Goal: Task Accomplishment & Management: Complete application form

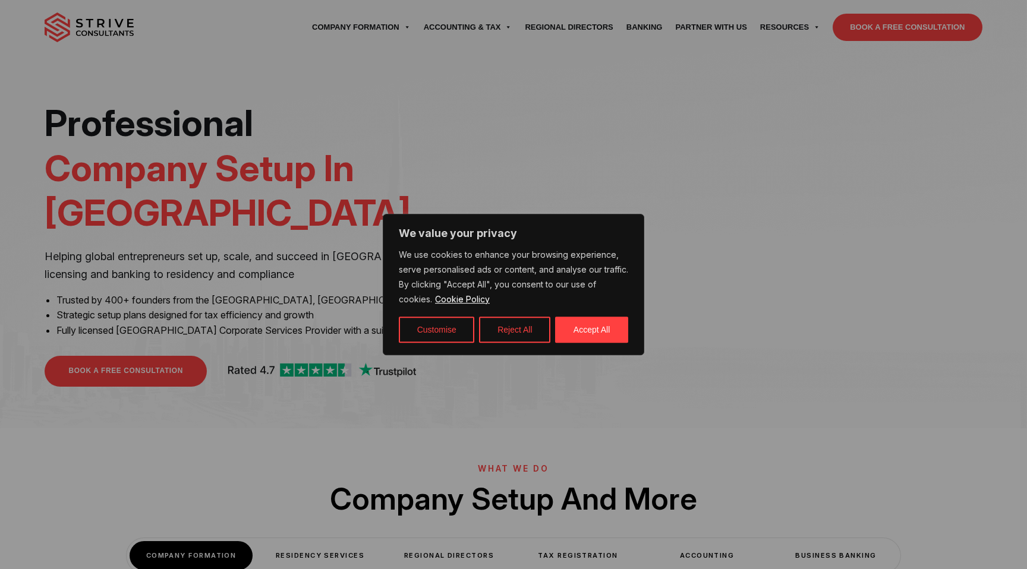
click at [596, 343] on div "We value your privacy We use cookies to enhance your browsing experience, serve…" at bounding box center [513, 284] width 261 height 141
click at [597, 333] on button "Accept All" at bounding box center [591, 330] width 73 height 26
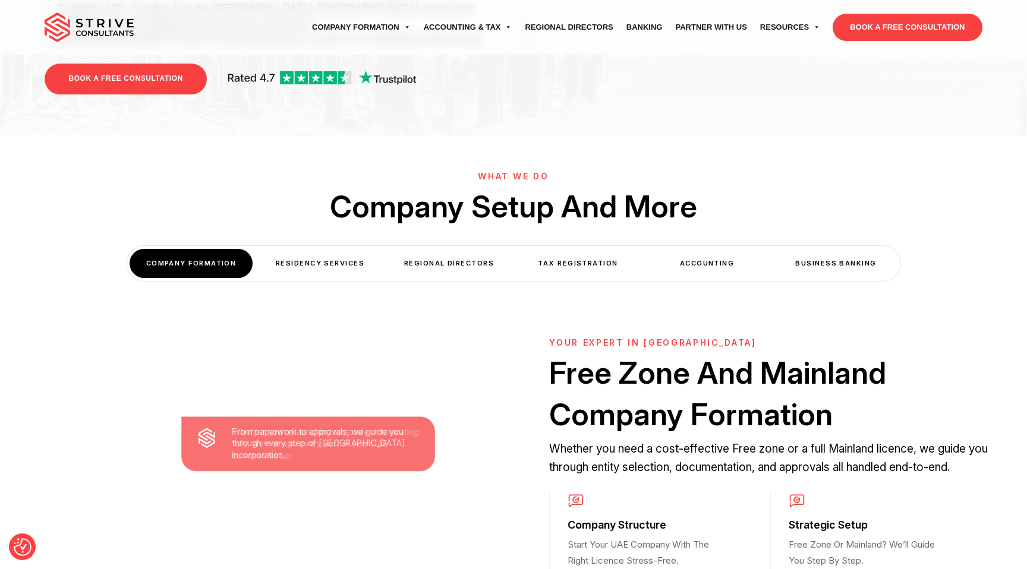
scroll to position [294, 0]
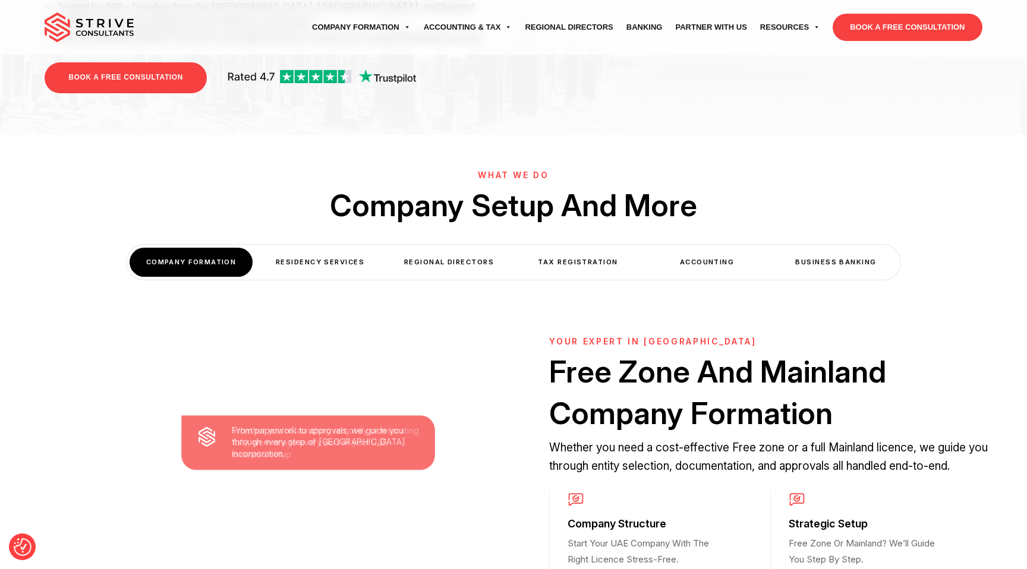
click at [323, 256] on div "Residency Services" at bounding box center [320, 262] width 123 height 29
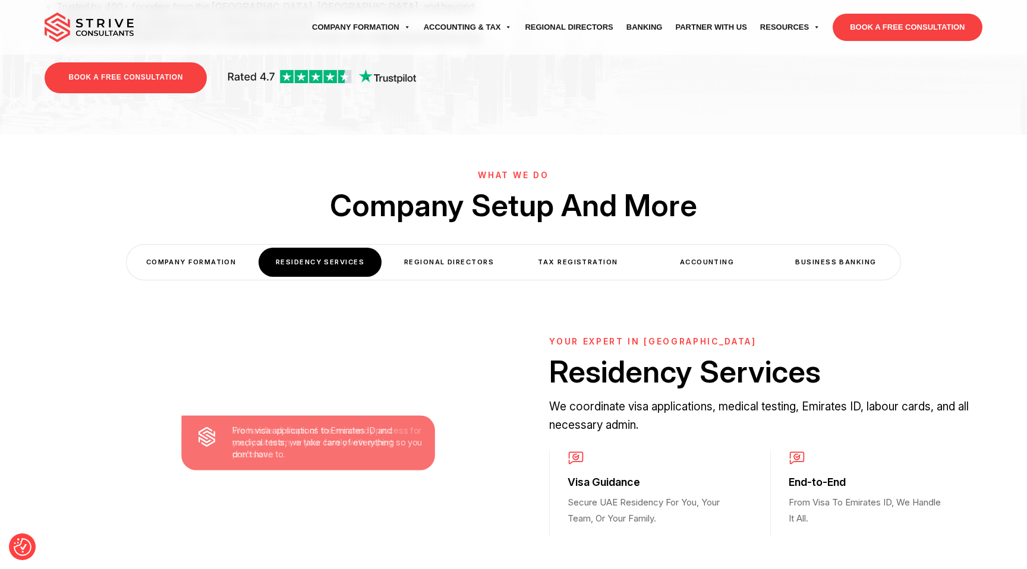
click at [475, 254] on div "Regional Directors" at bounding box center [448, 262] width 123 height 29
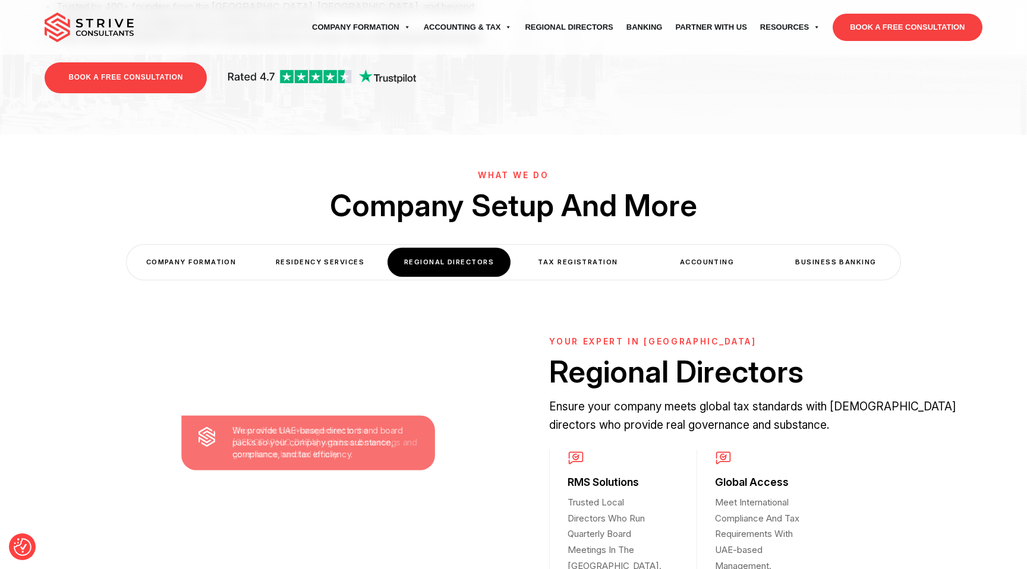
click at [185, 251] on div "COMPANY FORMATION" at bounding box center [191, 262] width 123 height 29
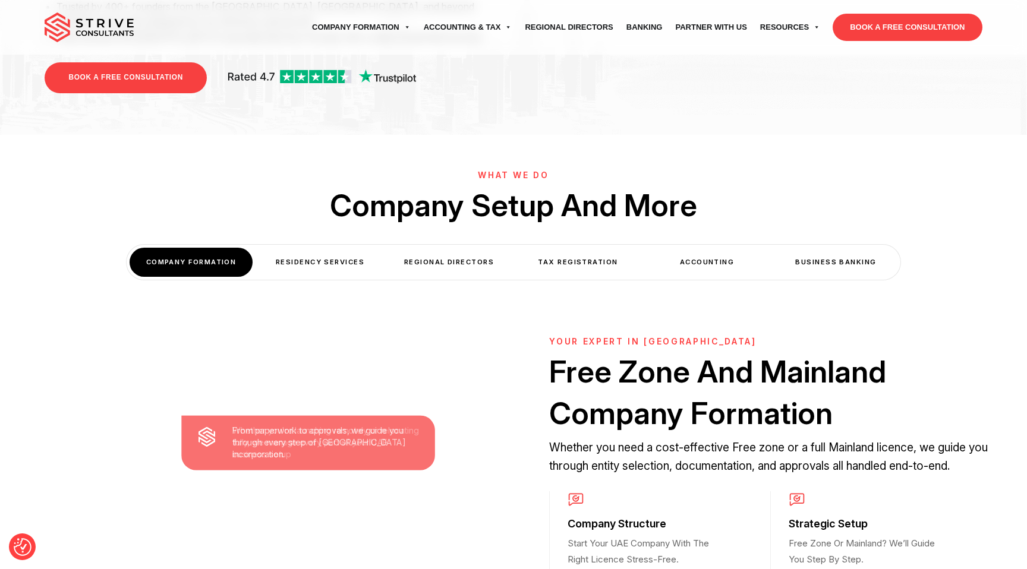
click at [563, 248] on div "Tax Registration" at bounding box center [577, 262] width 123 height 29
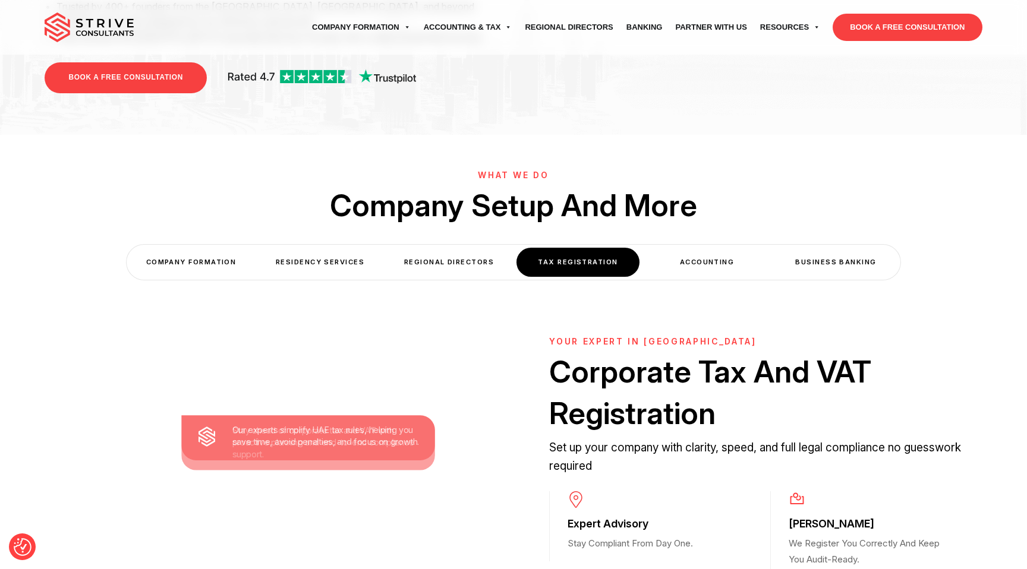
click at [699, 248] on div "Accounting" at bounding box center [706, 262] width 123 height 29
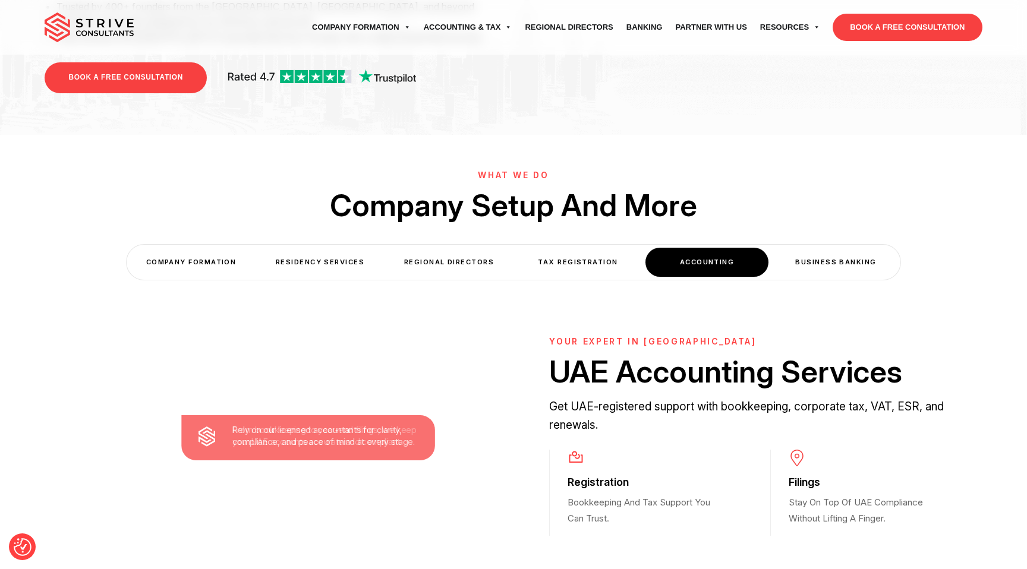
click at [829, 248] on div "Business Banking" at bounding box center [835, 262] width 123 height 29
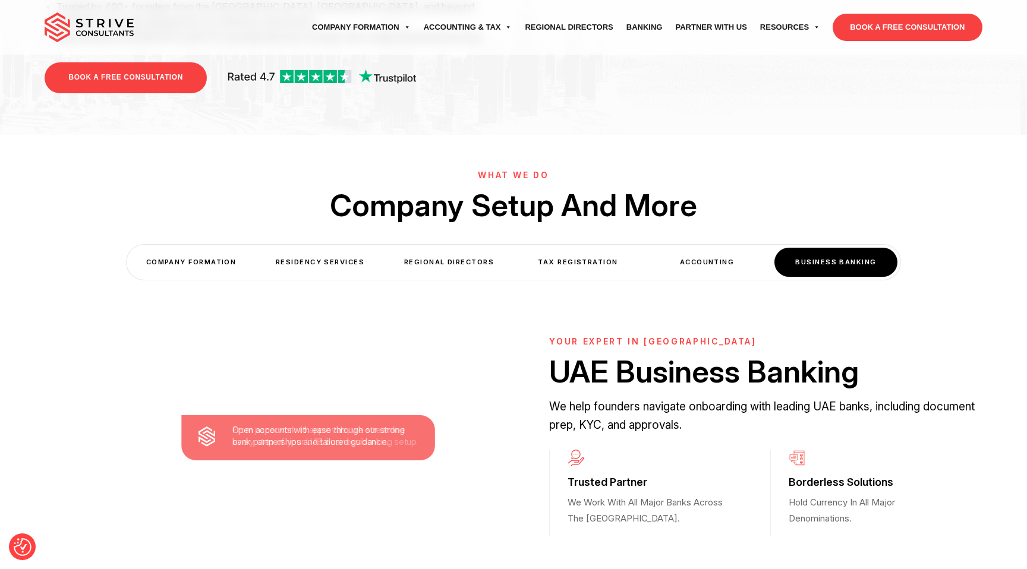
click at [436, 248] on div "Regional Directors" at bounding box center [448, 262] width 123 height 29
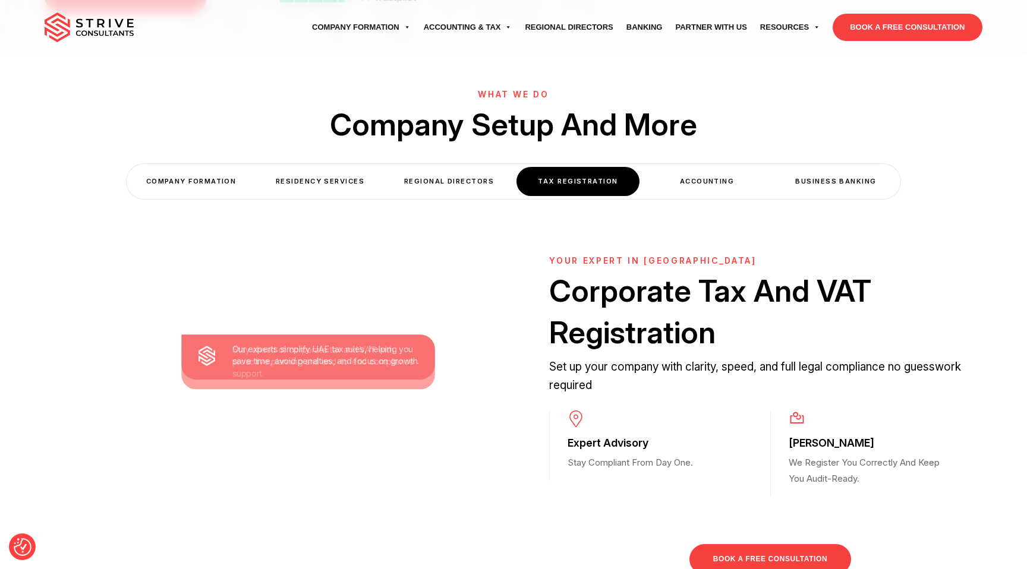
scroll to position [389, 0]
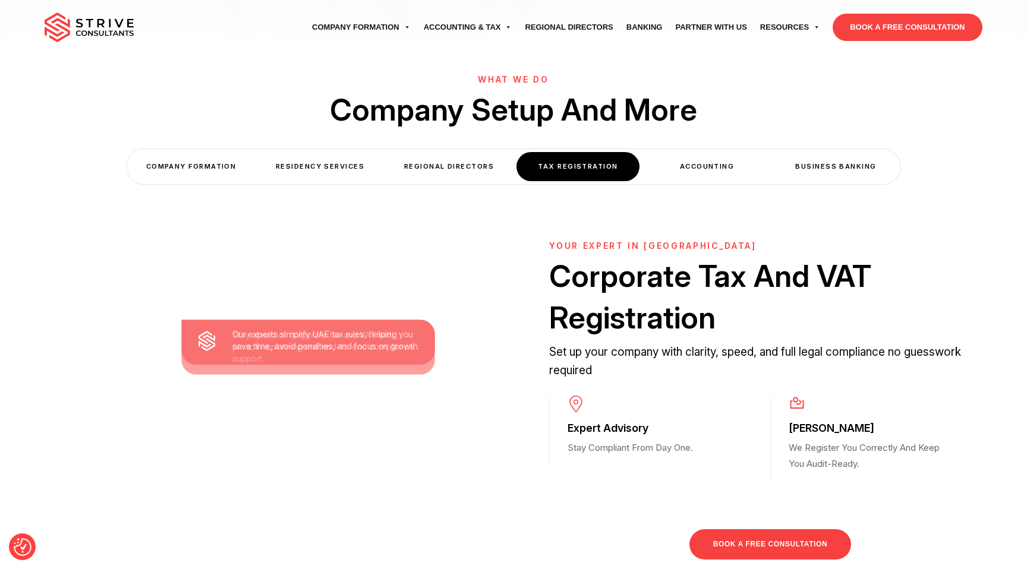
click at [679, 159] on div "Accounting" at bounding box center [706, 166] width 123 height 29
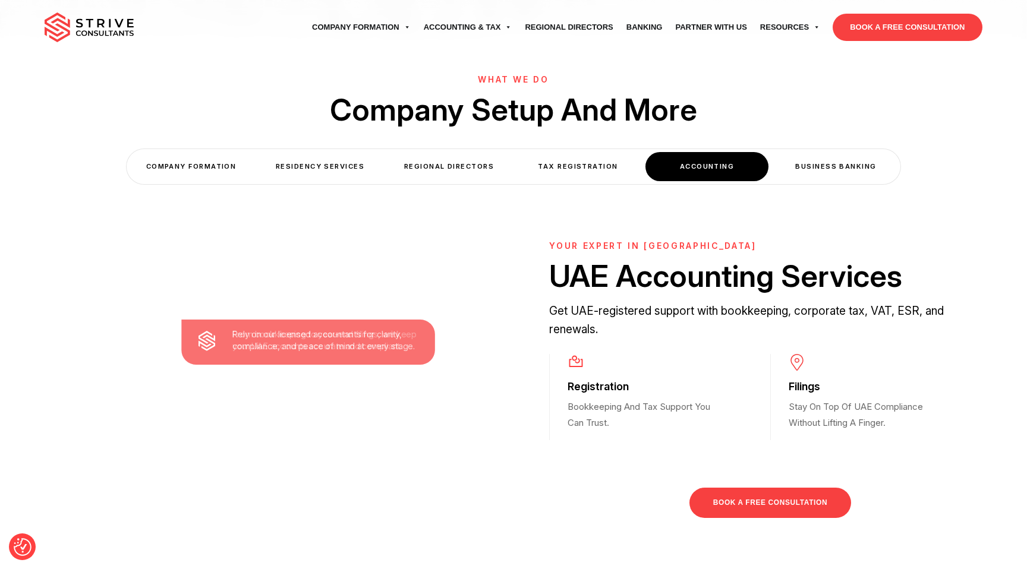
click at [823, 155] on div "Business Banking" at bounding box center [835, 166] width 123 height 29
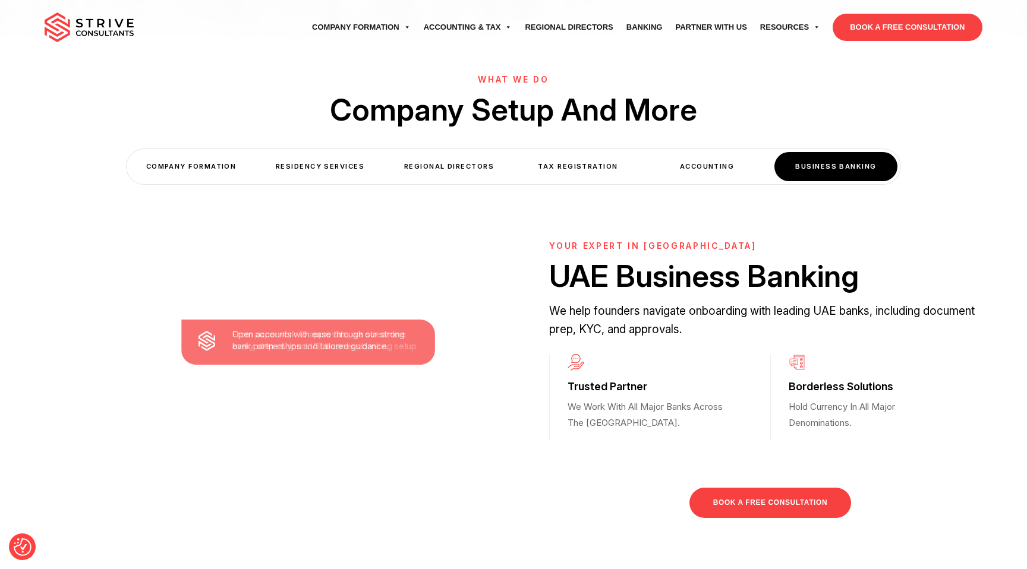
click at [209, 152] on div "COMPANY FORMATION" at bounding box center [191, 166] width 123 height 29
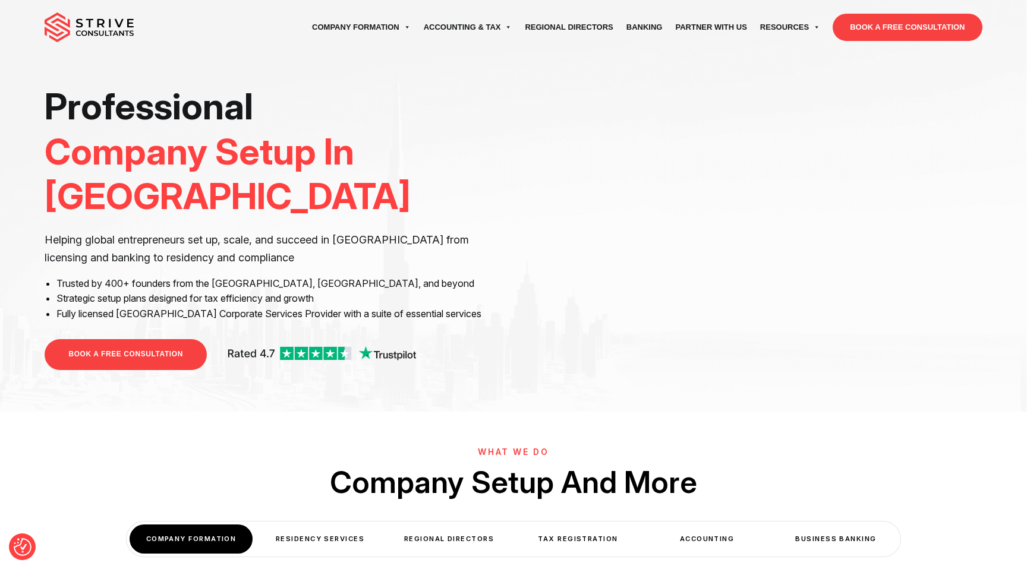
scroll to position [0, 0]
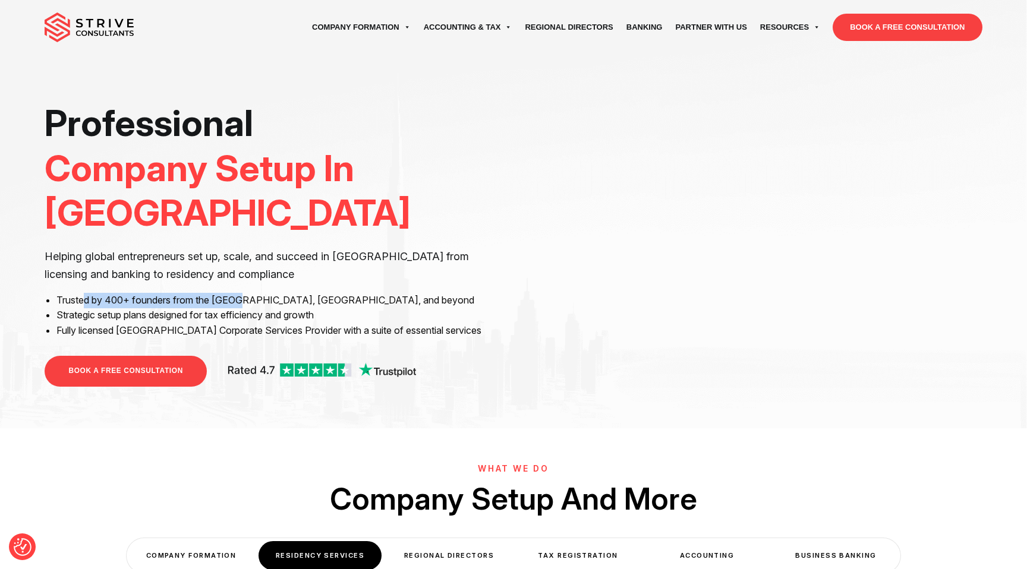
drag, startPoint x: 109, startPoint y: 247, endPoint x: 243, endPoint y: 254, distance: 134.5
click at [243, 293] on li "Trusted by 400+ founders from the [GEOGRAPHIC_DATA], [GEOGRAPHIC_DATA], and bey…" at bounding box center [280, 300] width 448 height 15
click at [256, 293] on li "Trusted by 400+ founders from the [GEOGRAPHIC_DATA], [GEOGRAPHIC_DATA], and bey…" at bounding box center [280, 300] width 448 height 15
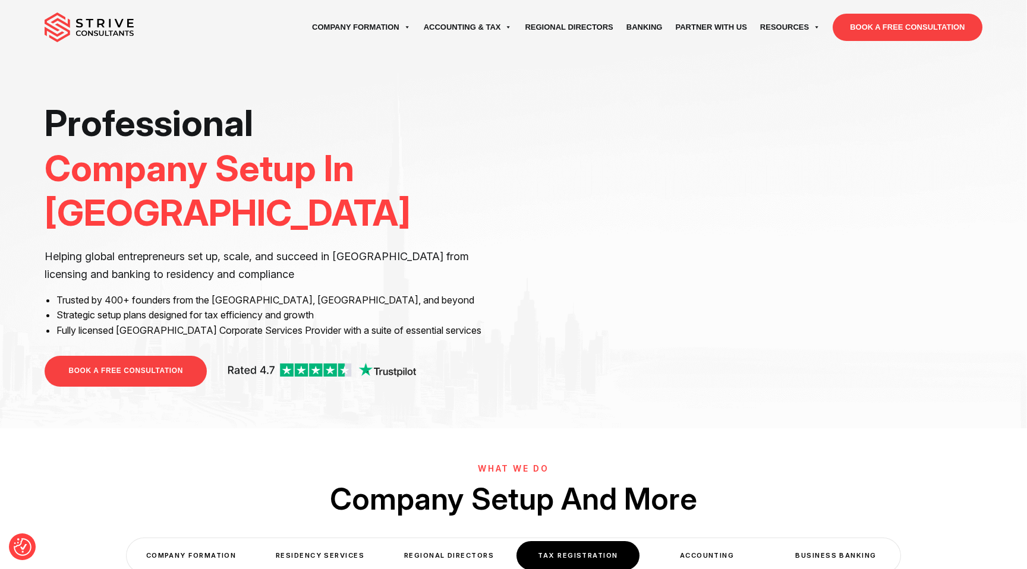
click at [300, 293] on li "Trusted by 400+ founders from the [GEOGRAPHIC_DATA], [GEOGRAPHIC_DATA], and bey…" at bounding box center [280, 300] width 448 height 15
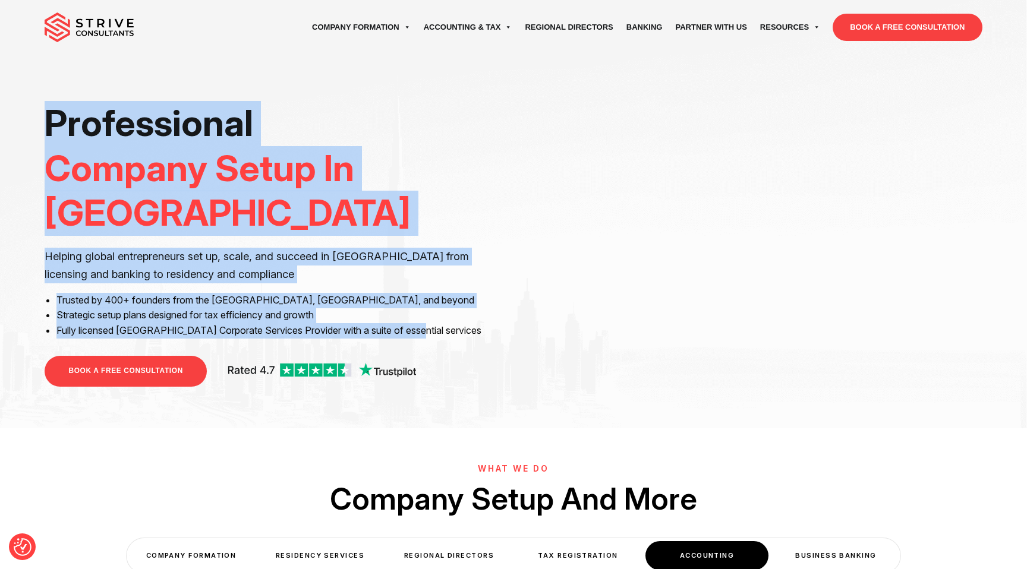
drag, startPoint x: 443, startPoint y: 286, endPoint x: 38, endPoint y: 119, distance: 438.0
click at [38, 119] on div "Professional Company Setup In Dubai Helping global entrepreneurs set up, scale,…" at bounding box center [513, 244] width 955 height 286
click at [38, 120] on div "Professional Company Setup In Dubai Helping global entrepreneurs set up, scale,…" at bounding box center [513, 244] width 955 height 286
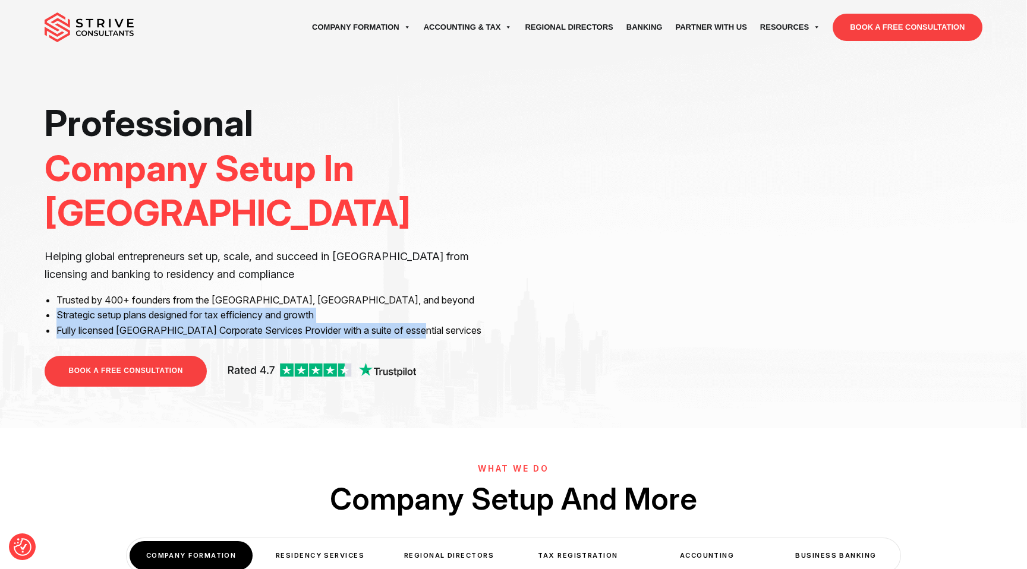
drag, startPoint x: 49, startPoint y: 263, endPoint x: 421, endPoint y: 287, distance: 372.8
click at [421, 293] on ul "Trusted by 400+ founders from the UK, Europe, and beyond Strategic setup plans …" at bounding box center [280, 316] width 448 height 46
click at [421, 323] on li "Fully licensed [GEOGRAPHIC_DATA] Corporate Services Provider with a suite of es…" at bounding box center [280, 330] width 448 height 15
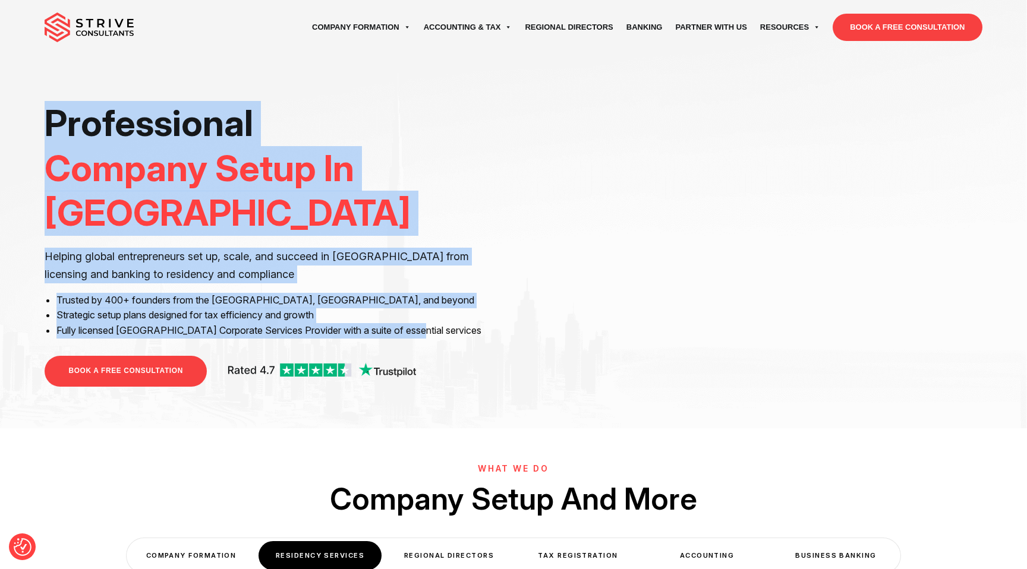
drag, startPoint x: 426, startPoint y: 288, endPoint x: 39, endPoint y: 112, distance: 425.5
click at [39, 112] on div "Professional Company Setup In Dubai Helping global entrepreneurs set up, scale,…" at bounding box center [513, 244] width 955 height 286
drag, startPoint x: 49, startPoint y: 116, endPoint x: 427, endPoint y: 286, distance: 413.6
click at [427, 286] on div "Professional Company Setup In Dubai Helping global entrepreneurs set up, scale,…" at bounding box center [275, 244] width 460 height 286
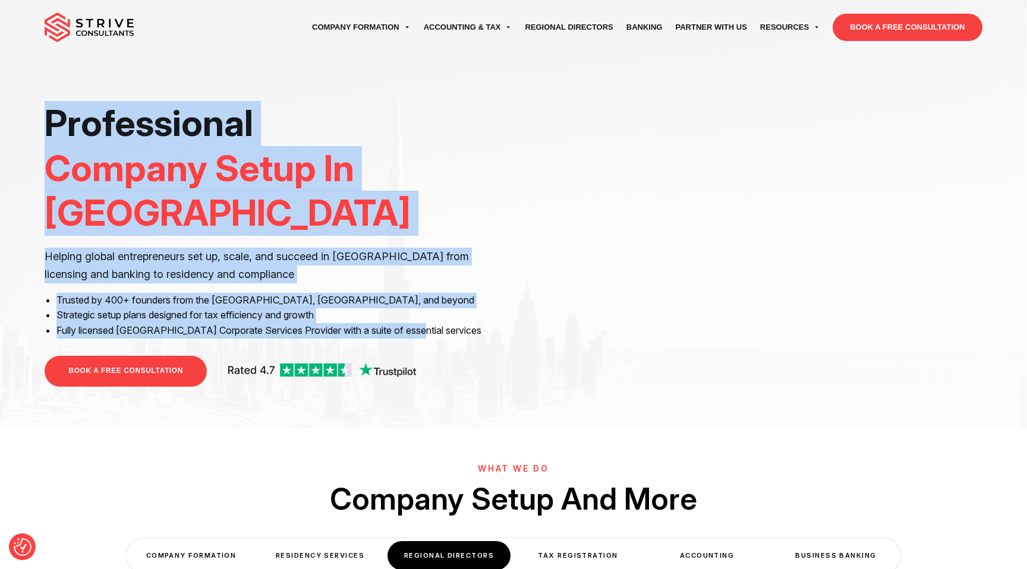
click at [427, 323] on li "Fully licensed [GEOGRAPHIC_DATA] Corporate Services Provider with a suite of es…" at bounding box center [280, 330] width 448 height 15
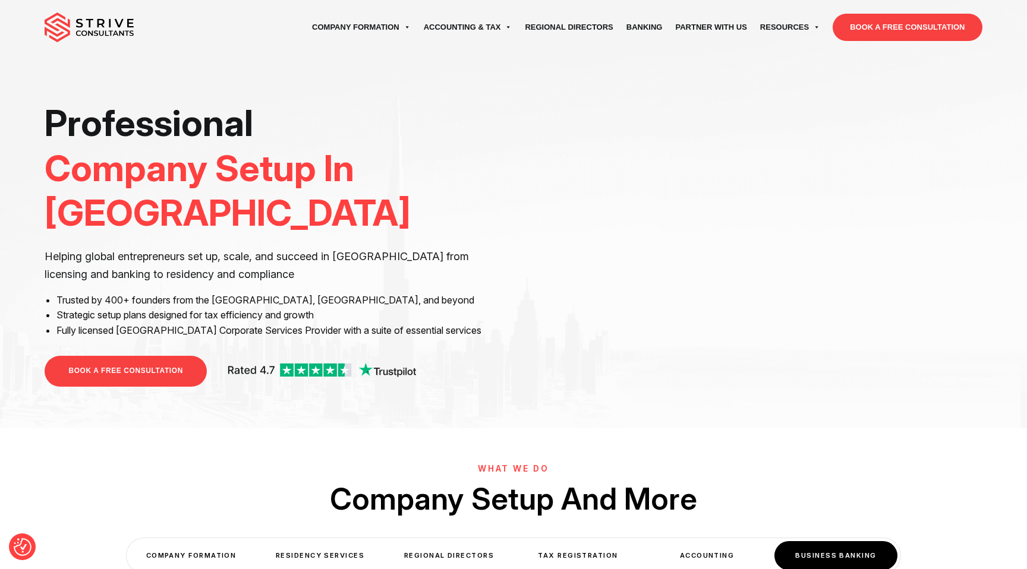
scroll to position [257, 0]
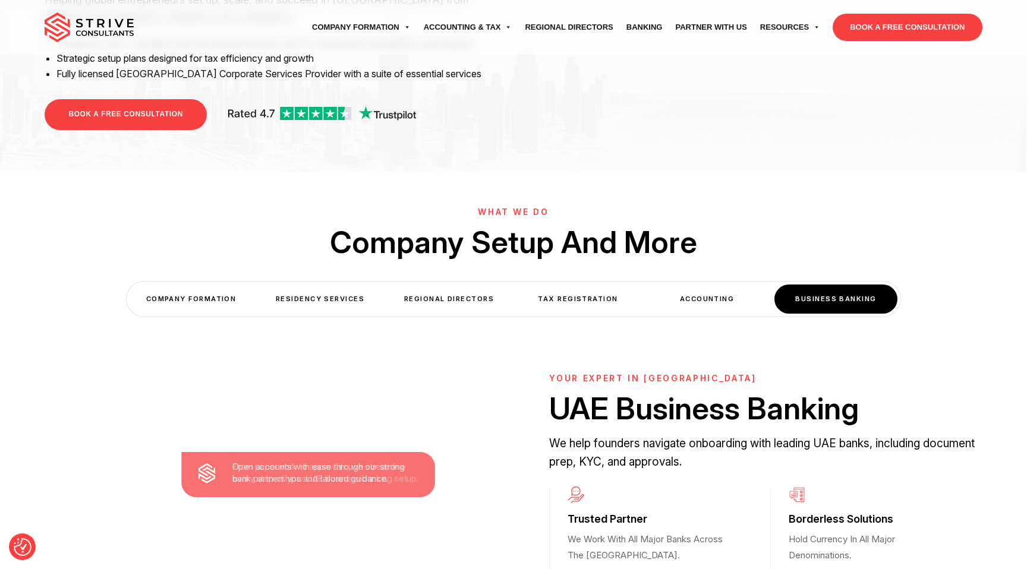
click at [163, 285] on div "COMPANY FORMATION" at bounding box center [191, 299] width 123 height 29
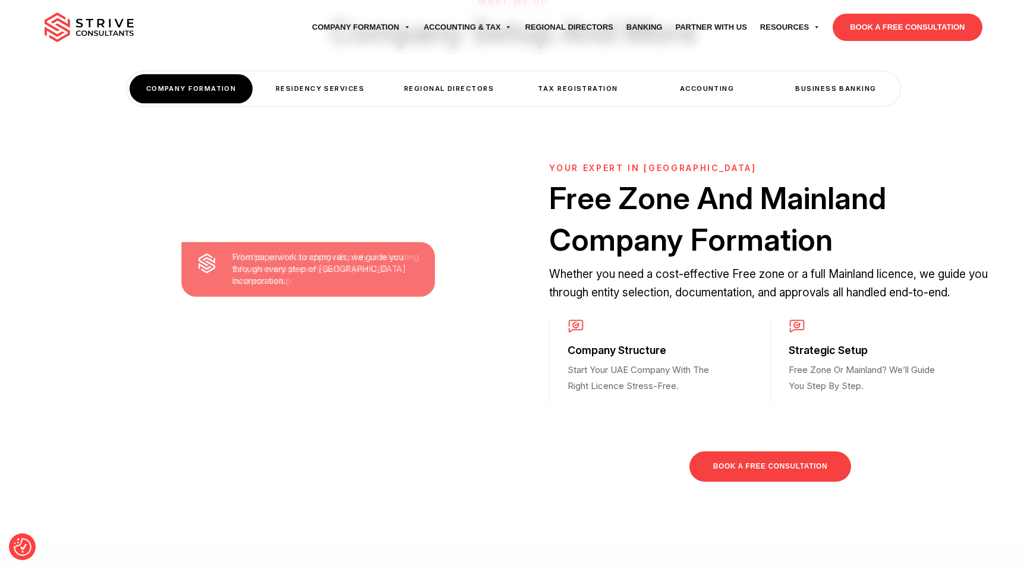
scroll to position [472, 0]
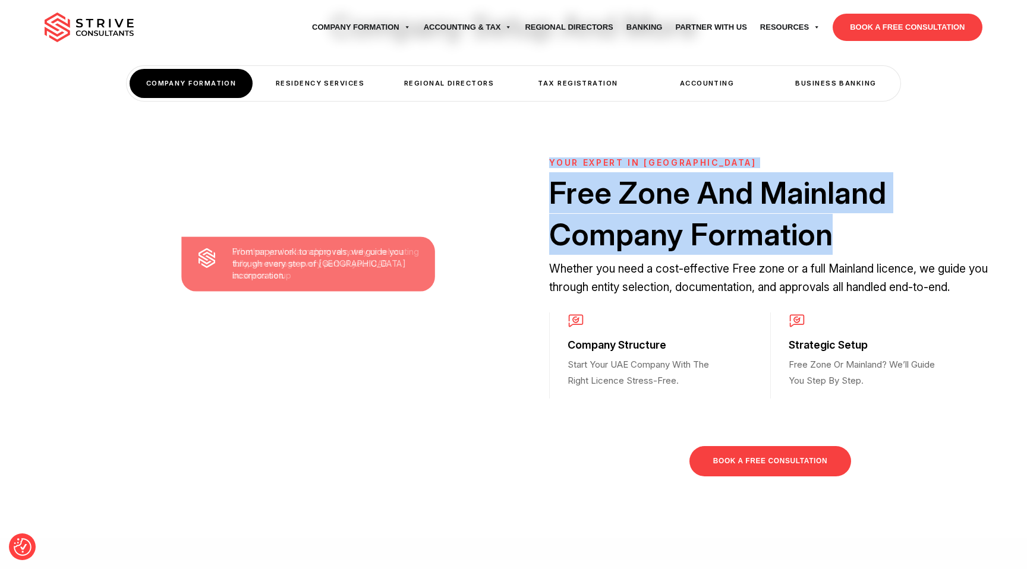
drag, startPoint x: 848, startPoint y: 212, endPoint x: 552, endPoint y: 146, distance: 303.8
click at [552, 158] on div "YOUR EXPERT IN UAE Free Zone And Mainland Company Formation Whether you need a …" at bounding box center [770, 232] width 442 height 149
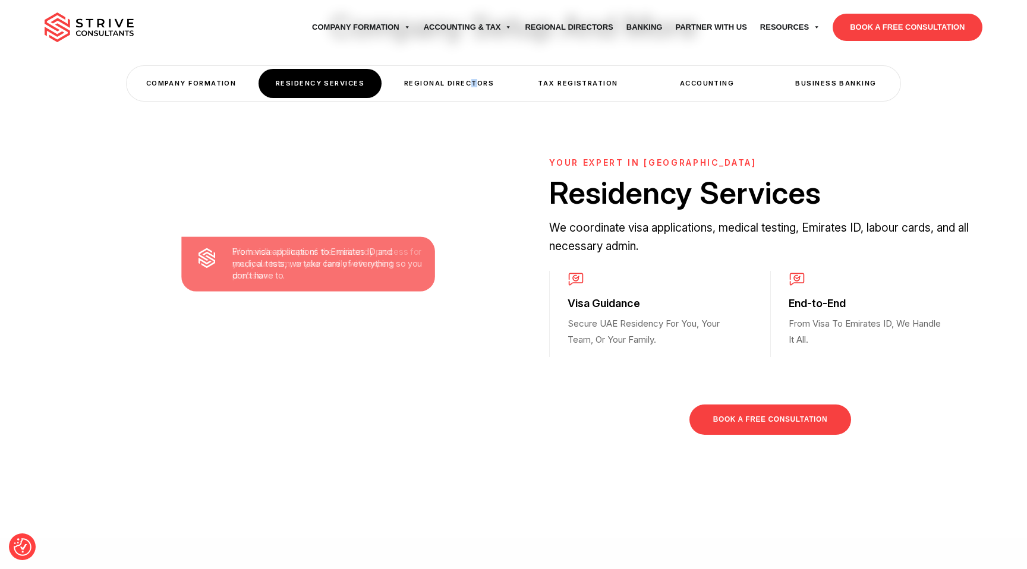
click at [474, 69] on div "Regional Directors" at bounding box center [448, 83] width 123 height 29
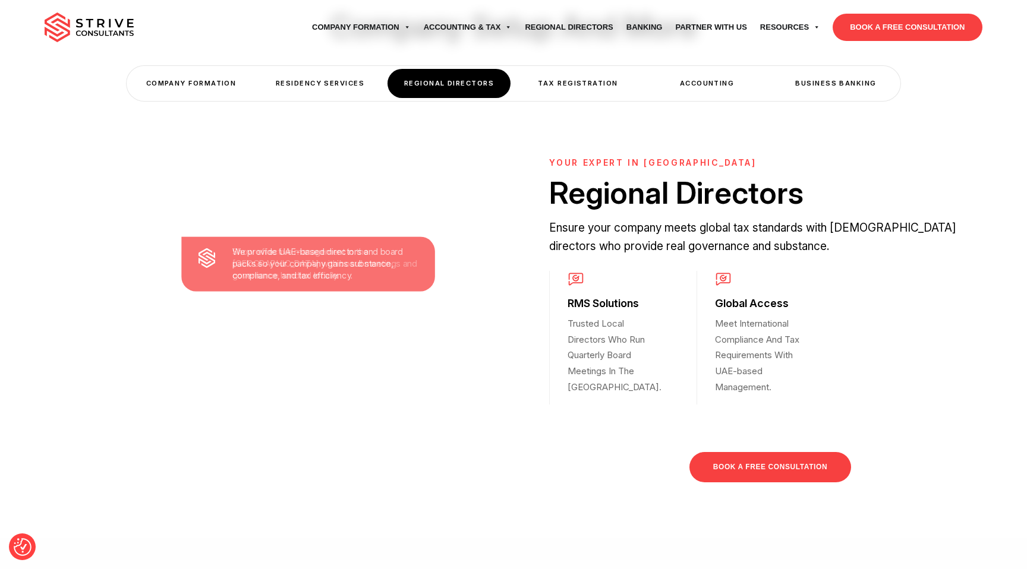
click at [644, 219] on p "Ensure your company meets global tax standards with [DEMOGRAPHIC_DATA] director…" at bounding box center [770, 237] width 442 height 37
drag, startPoint x: 608, startPoint y: 378, endPoint x: 569, endPoint y: 256, distance: 128.0
click at [569, 271] on div "RMS Solutions Trusted Local Directors Who Run Quarterly Board Meetings In The U…" at bounding box center [622, 338] width 147 height 134
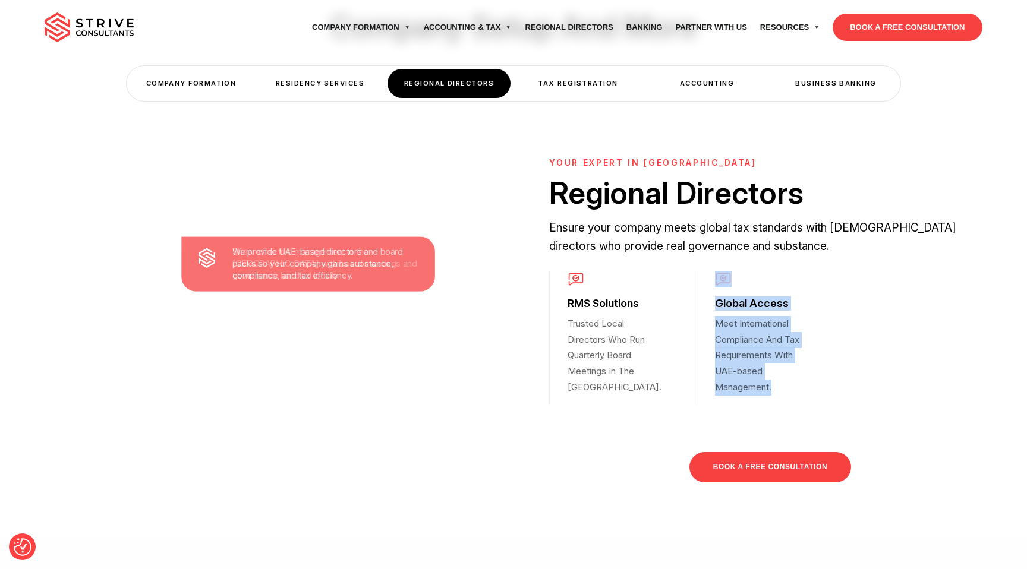
drag, startPoint x: 704, startPoint y: 257, endPoint x: 799, endPoint y: 382, distance: 156.9
click at [799, 382] on div "Global Access Meet International Compliance And Tax Requirements With UAE-based…" at bounding box center [770, 338] width 147 height 134
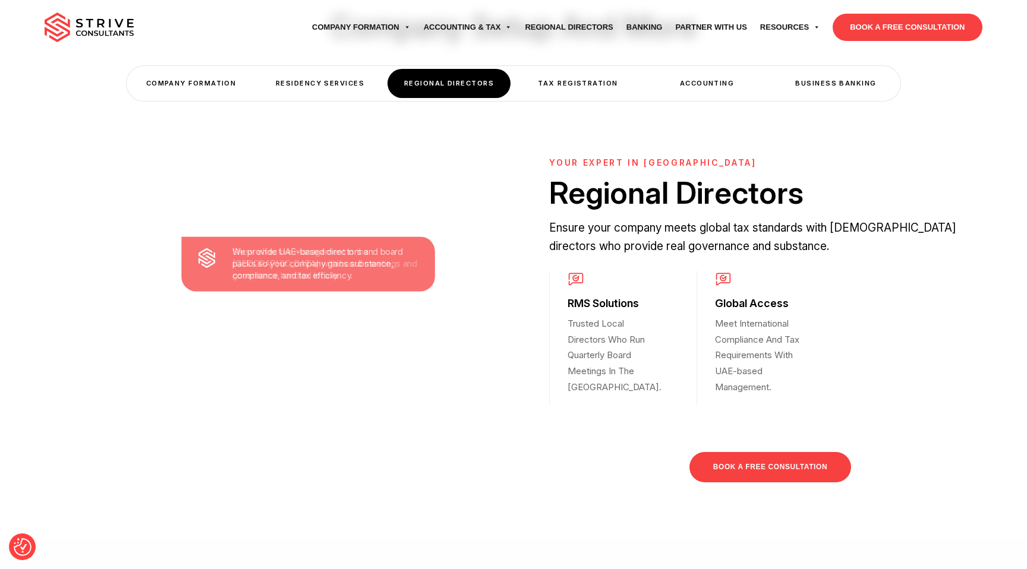
click at [790, 376] on p "Meet International Compliance And Tax Requirements With UAE-based Management." at bounding box center [757, 356] width 84 height 80
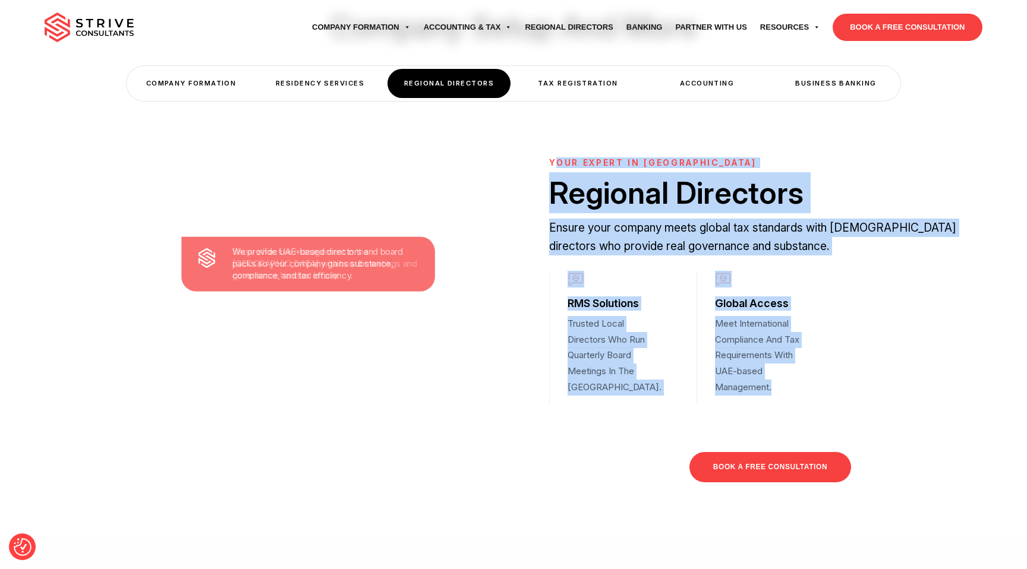
drag, startPoint x: 811, startPoint y: 379, endPoint x: 554, endPoint y: 144, distance: 348.3
click at [554, 158] on div "YOUR EXPERT IN UAE Regional Directors Ensure your company meets global tax stan…" at bounding box center [770, 335] width 442 height 355
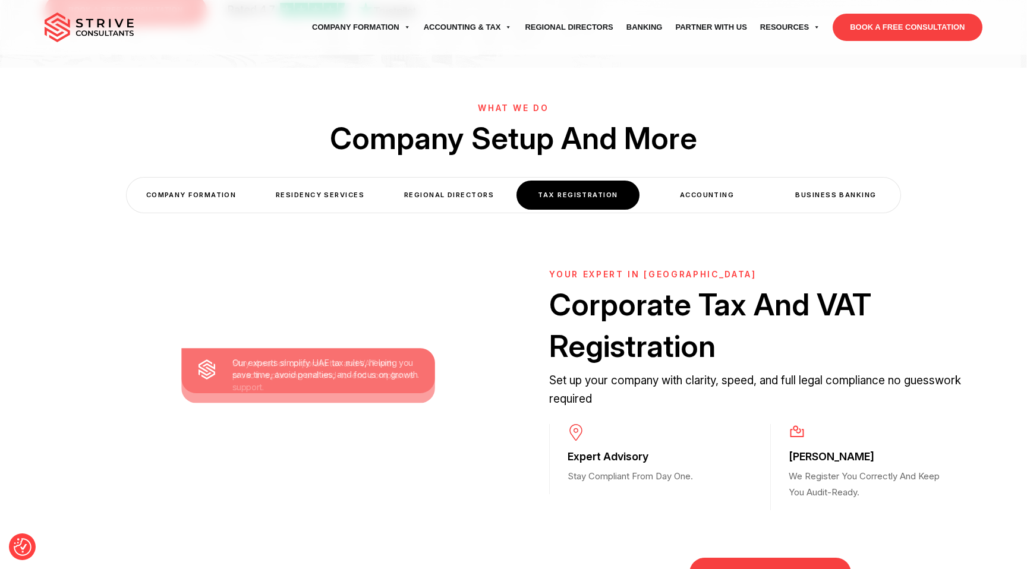
scroll to position [355, 0]
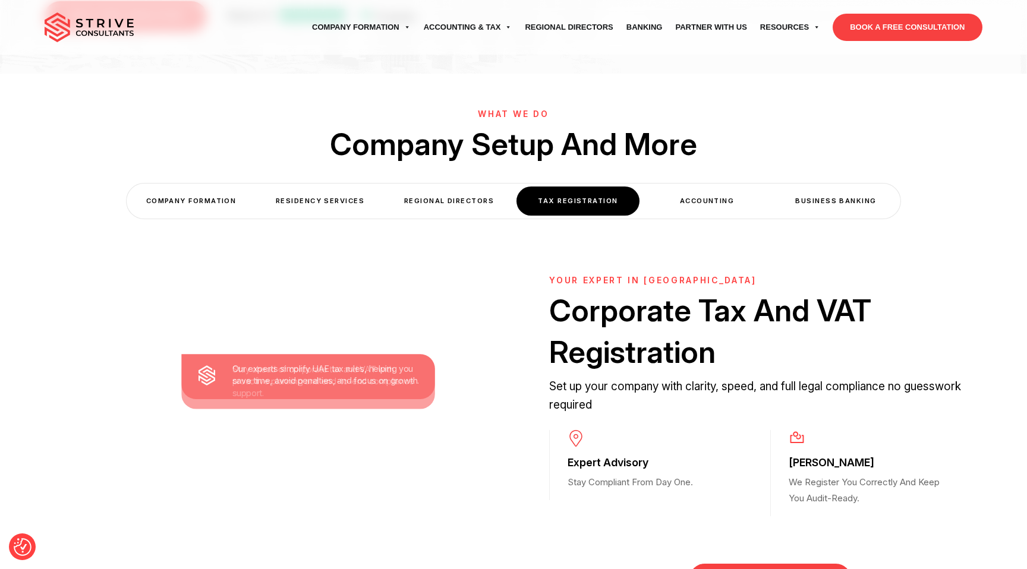
click at [698, 187] on div "Accounting" at bounding box center [706, 201] width 123 height 29
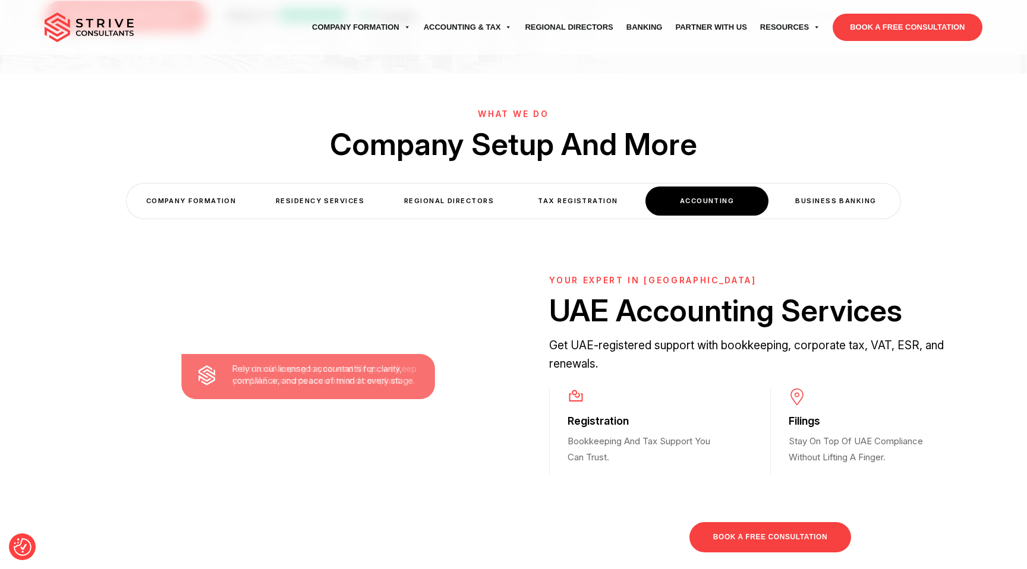
click at [821, 191] on div "Business Banking" at bounding box center [835, 201] width 123 height 29
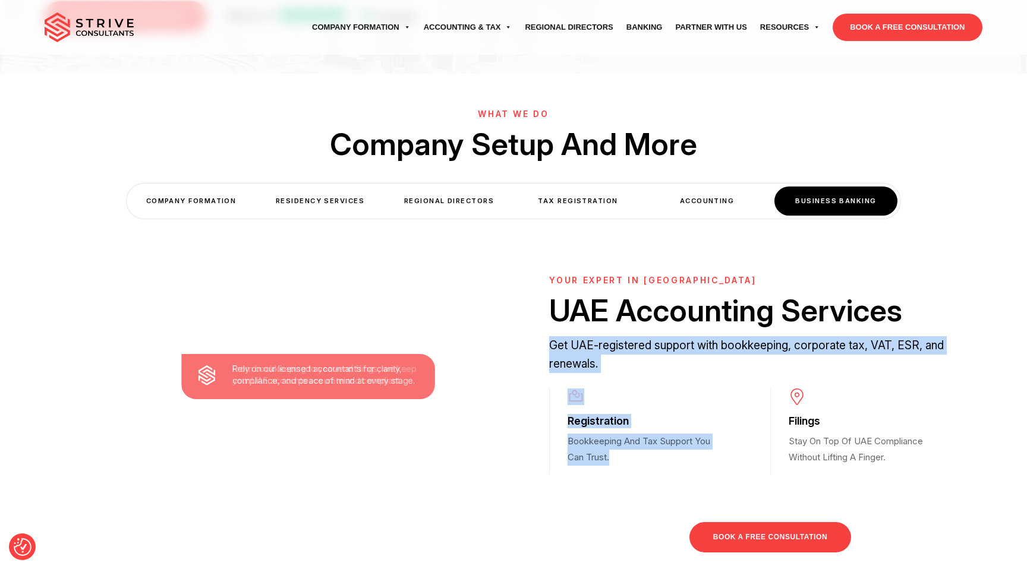
drag, startPoint x: 632, startPoint y: 446, endPoint x: 544, endPoint y: 305, distance: 165.6
click at [544, 314] on div "YOUR EXPERT IN UAE UAE Accounting Services Get UAE-registered support with book…" at bounding box center [769, 429] width 513 height 307
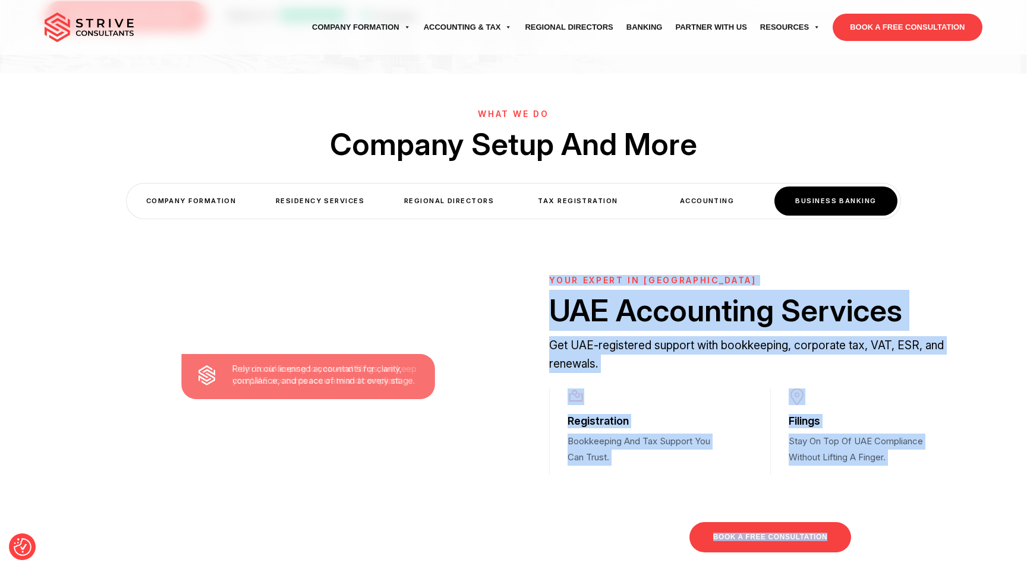
drag, startPoint x: 546, startPoint y: 254, endPoint x: 548, endPoint y: 264, distance: 10.3
click at [548, 264] on div "From bookkeeping to year-end filings, we keep your UAE accounts accurate and co…" at bounding box center [513, 365] width 1027 height 582
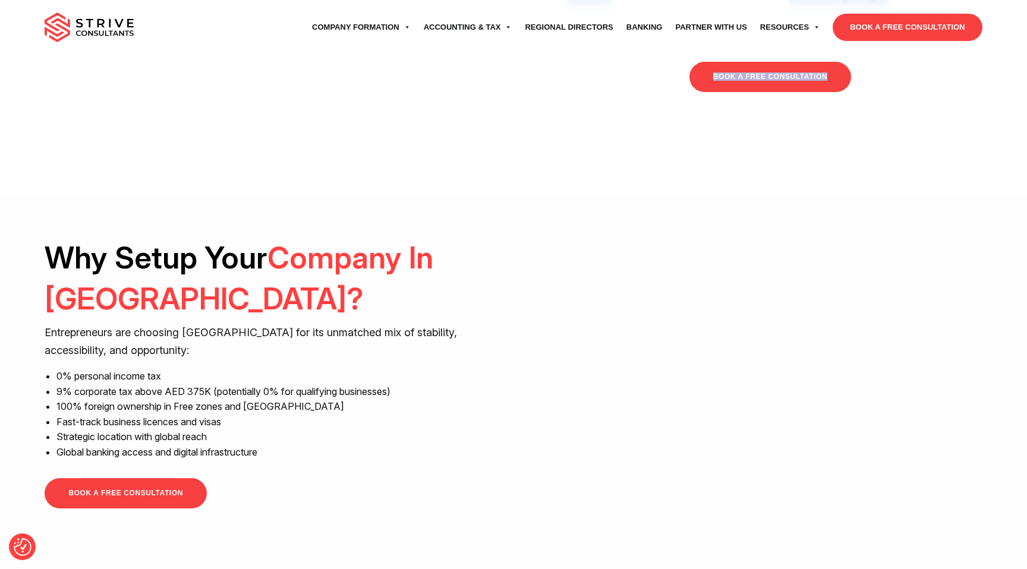
scroll to position [927, 0]
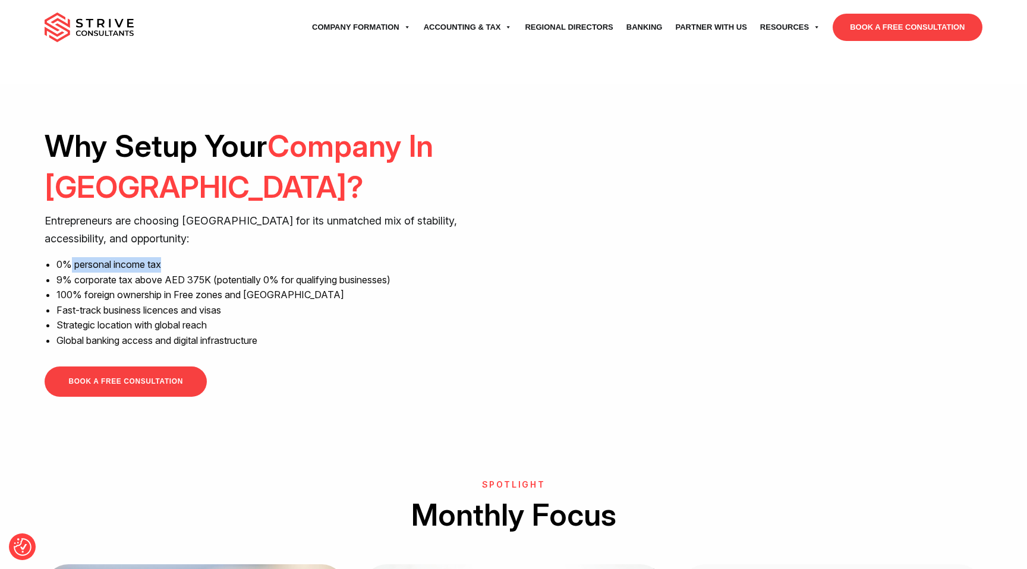
drag, startPoint x: 73, startPoint y: 248, endPoint x: 178, endPoint y: 241, distance: 105.5
click at [178, 257] on li "0% personal income tax" at bounding box center [280, 264] width 448 height 15
drag, startPoint x: 106, startPoint y: 266, endPoint x: 168, endPoint y: 270, distance: 62.5
click at [168, 270] on ul "0% personal income tax 9% corporate tax above AED 375K (potentially 0% for qual…" at bounding box center [280, 303] width 448 height 92
click at [168, 288] on li "100% foreign ownership in Free zones and [GEOGRAPHIC_DATA]" at bounding box center [280, 295] width 448 height 15
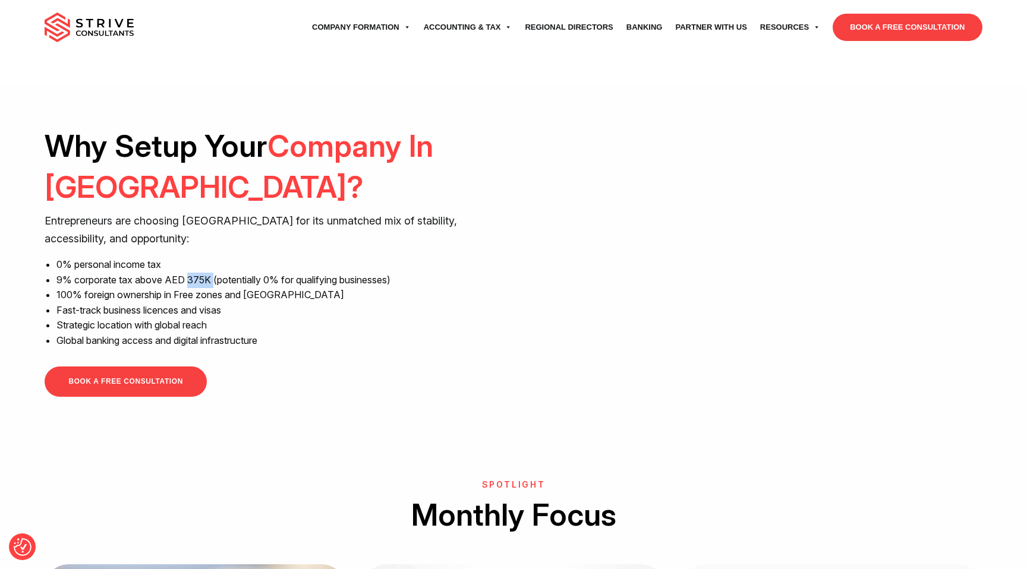
drag, startPoint x: 191, startPoint y: 262, endPoint x: 215, endPoint y: 265, distance: 24.5
click at [215, 273] on li "9% corporate tax above AED 375K (potentially 0% for qualifying businesses)" at bounding box center [280, 280] width 448 height 15
click at [230, 318] on li "Strategic location with global reach" at bounding box center [280, 325] width 448 height 15
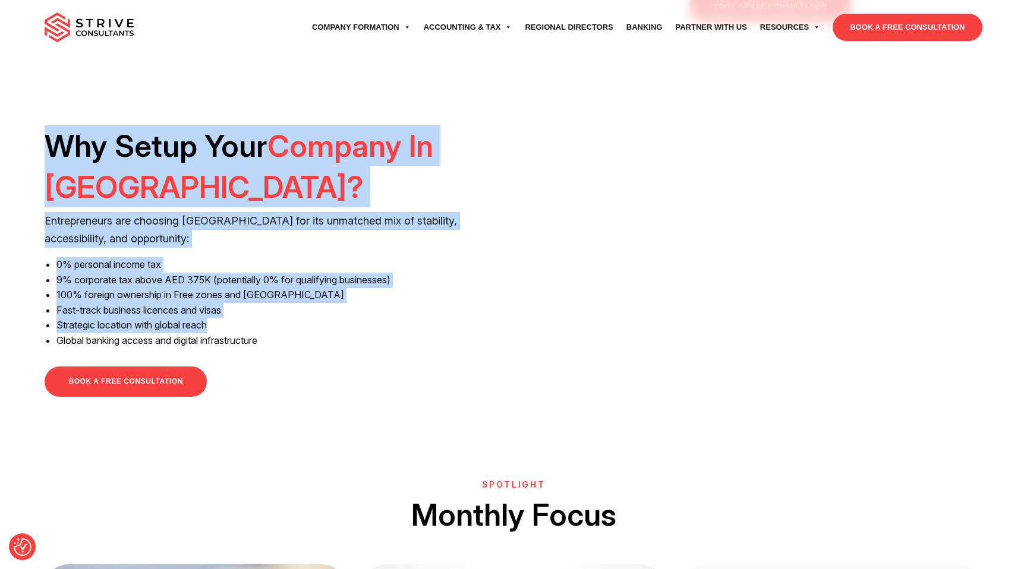
drag, startPoint x: 222, startPoint y: 306, endPoint x: 32, endPoint y: 106, distance: 276.2
click at [32, 106] on div "Why Setup Your Company In Dubai? Entrepreneurs are choosing Dubai for its unmat…" at bounding box center [513, 261] width 1027 height 355
click at [162, 288] on li "100% foreign ownership in Free zones and [GEOGRAPHIC_DATA]" at bounding box center [280, 295] width 448 height 15
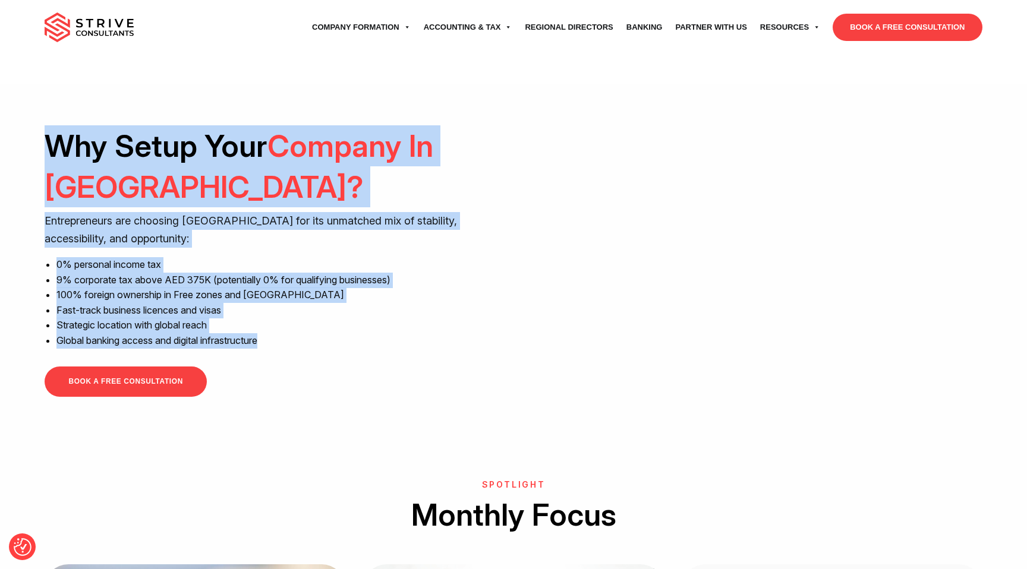
drag, startPoint x: 269, startPoint y: 325, endPoint x: 46, endPoint y: 114, distance: 306.9
click at [46, 125] on div "Why Setup Your Company In Dubai? Entrepreneurs are choosing Dubai for its unmat…" at bounding box center [275, 261] width 460 height 272
click at [230, 273] on li "9% corporate tax above AED 375K (potentially 0% for qualifying businesses)" at bounding box center [280, 280] width 448 height 15
drag, startPoint x: 284, startPoint y: 323, endPoint x: 52, endPoint y: 124, distance: 306.4
click at [52, 125] on div "Why Setup Your Company In Dubai? Entrepreneurs are choosing Dubai for its unmat…" at bounding box center [275, 261] width 460 height 272
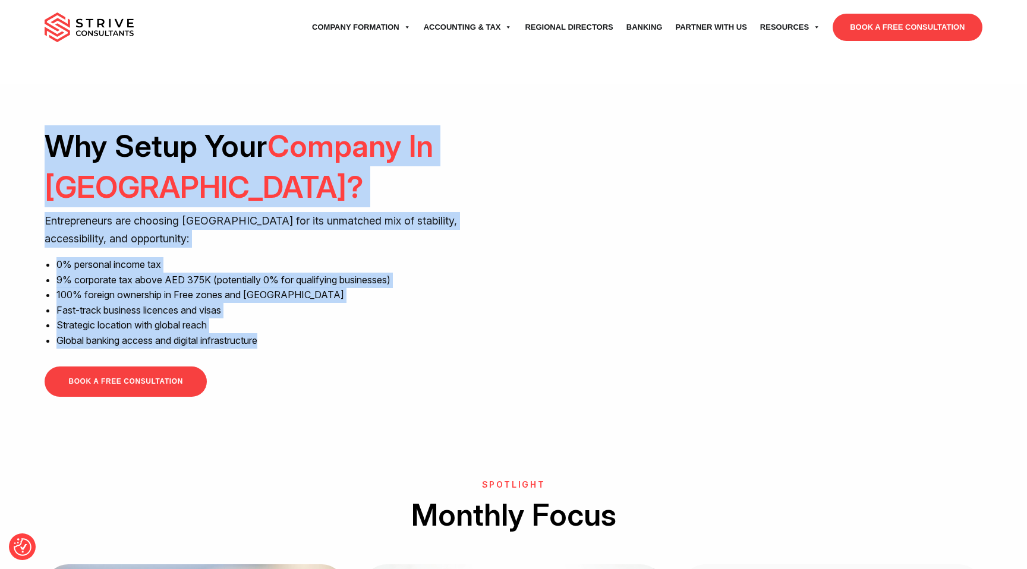
click at [36, 125] on div "Why Setup Your Company In Dubai? Entrepreneurs are choosing Dubai for its unmat…" at bounding box center [513, 261] width 955 height 272
drag, startPoint x: 46, startPoint y: 121, endPoint x: 284, endPoint y: 330, distance: 316.7
click at [284, 330] on div "Why Setup Your Company In Dubai? Entrepreneurs are choosing Dubai for its unmat…" at bounding box center [275, 261] width 460 height 272
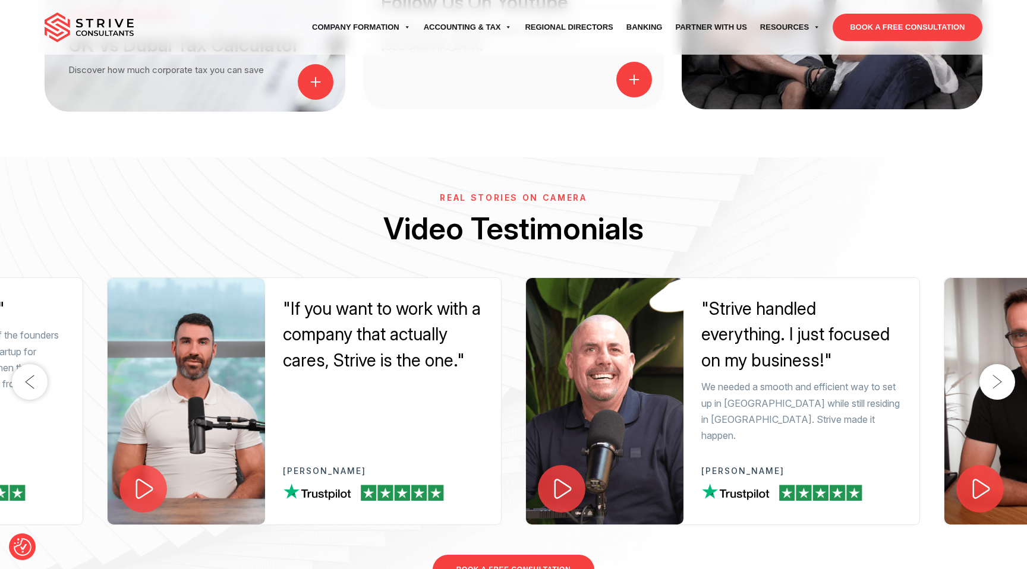
scroll to position [1893, 0]
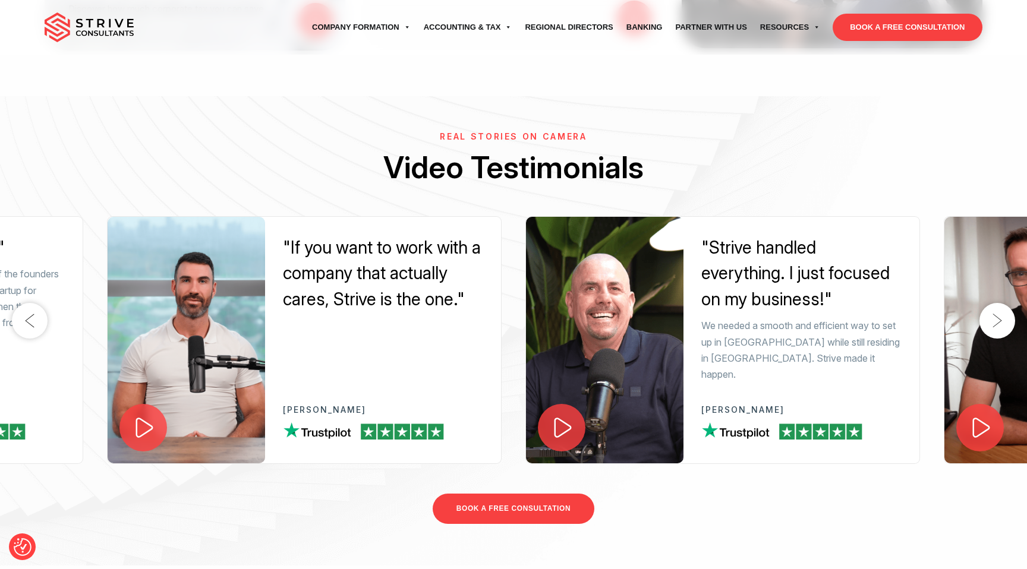
click at [144, 415] on icon at bounding box center [143, 427] width 25 height 25
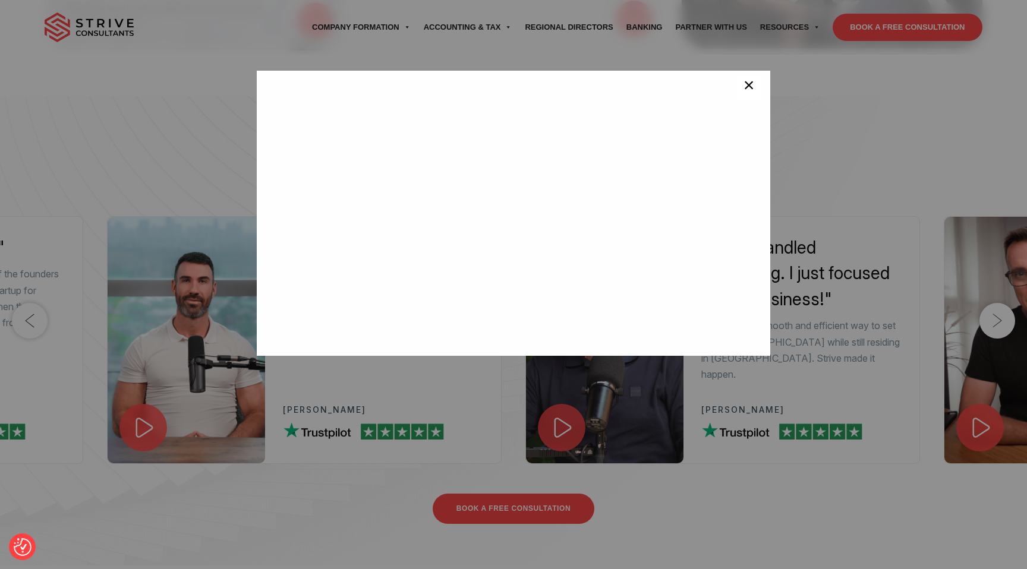
click at [748, 92] on span "×" at bounding box center [748, 87] width 11 height 24
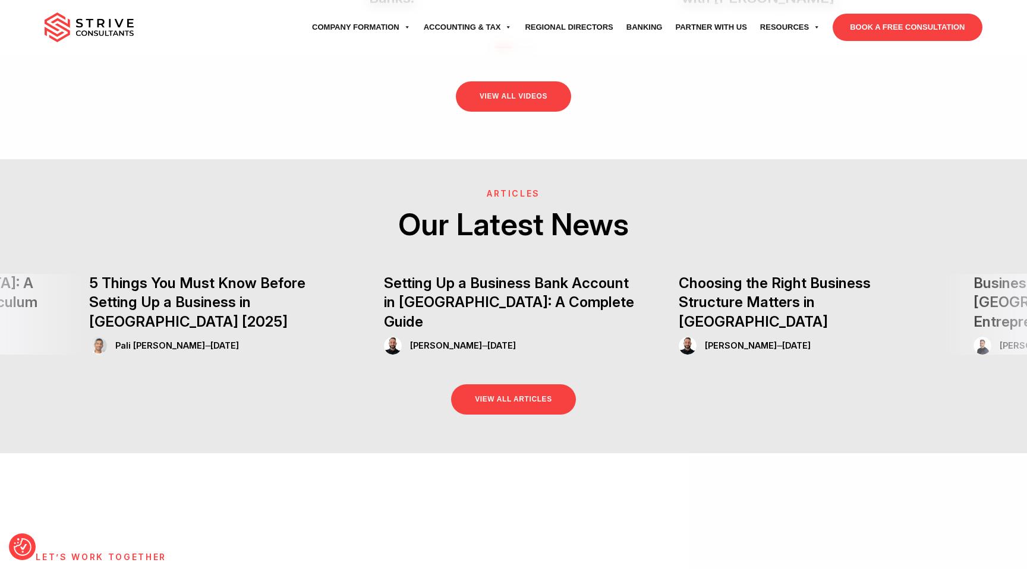
scroll to position [3200, 0]
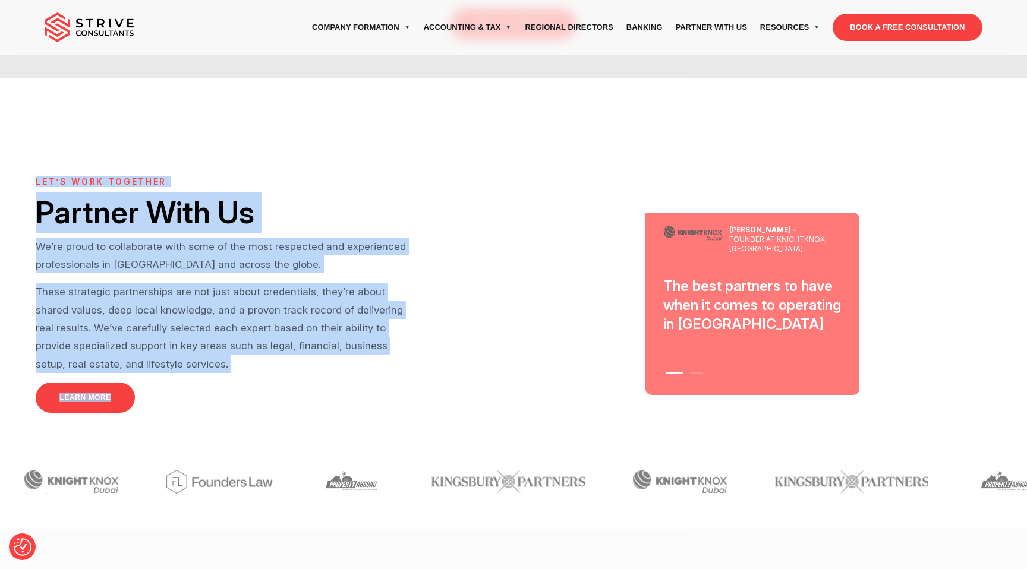
drag, startPoint x: 164, startPoint y: 366, endPoint x: 36, endPoint y: 144, distance: 256.7
click at [36, 177] on div "let’s work together Partner With Us We’re proud to collaborate with some of the…" at bounding box center [275, 304] width 478 height 254
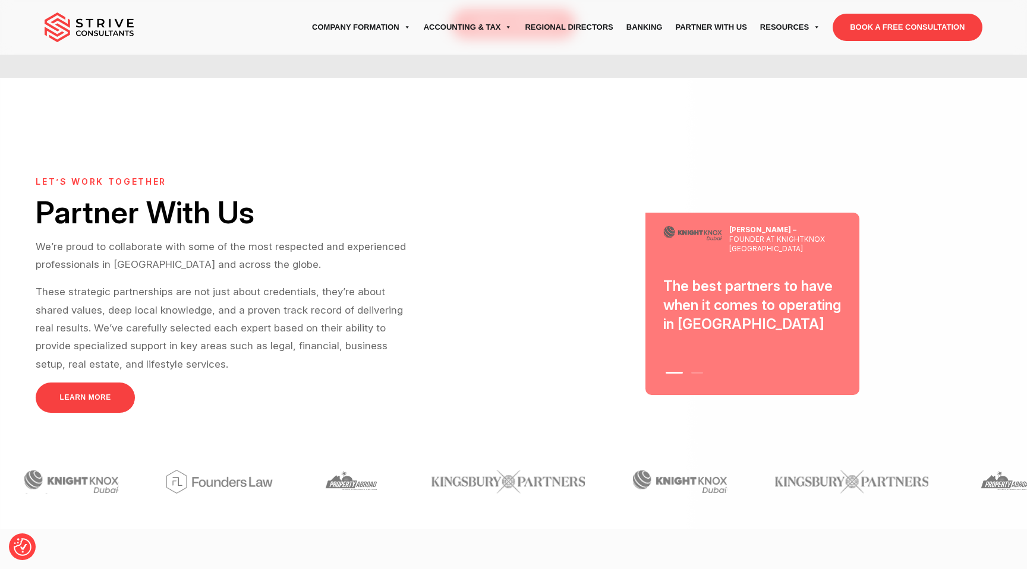
click at [177, 389] on div "let’s work together Partner With Us We’re proud to collaborate with some of the…" at bounding box center [275, 304] width 478 height 254
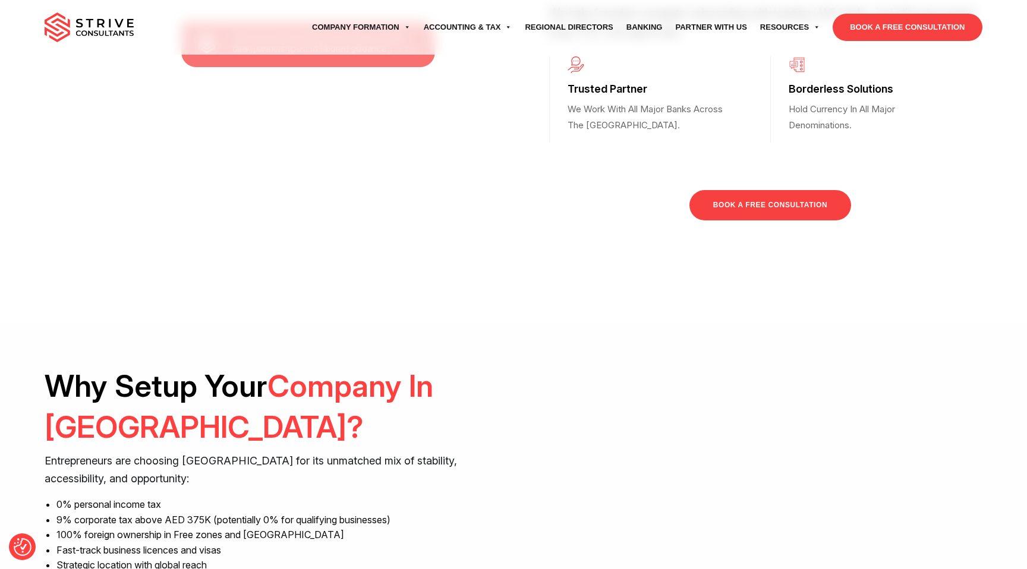
scroll to position [735, 0]
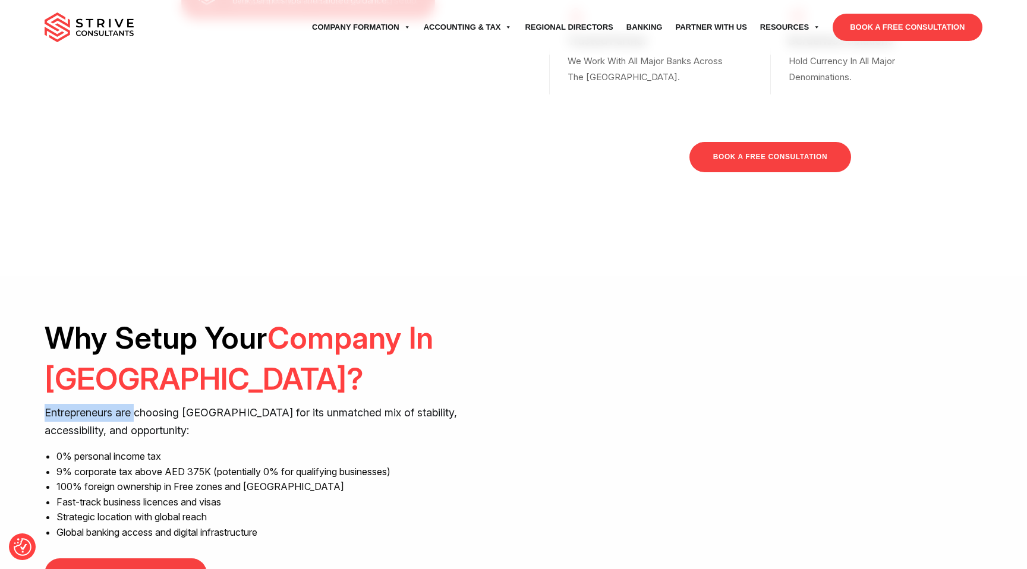
drag, startPoint x: 46, startPoint y: 393, endPoint x: 163, endPoint y: 398, distance: 117.1
click at [143, 394] on div "Why Setup Your Company In Dubai? Entrepreneurs are choosing Dubai for its unmat…" at bounding box center [513, 453] width 955 height 272
click at [171, 404] on p "Entrepreneurs are choosing [GEOGRAPHIC_DATA] for its unmatched mix of stability…" at bounding box center [275, 422] width 460 height 36
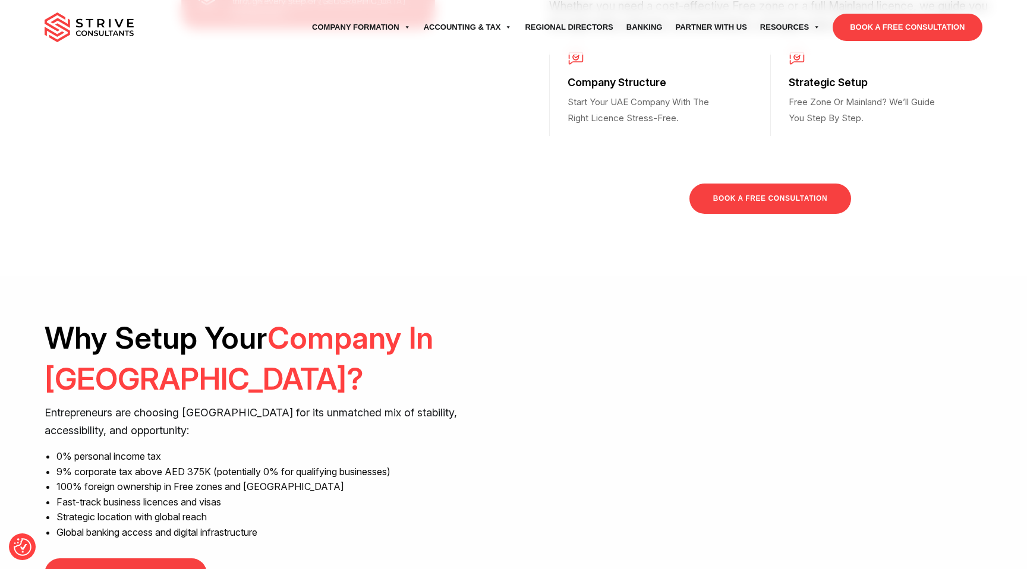
click at [767, 184] on link "BOOK A FREE CONSULTATION" at bounding box center [770, 199] width 162 height 30
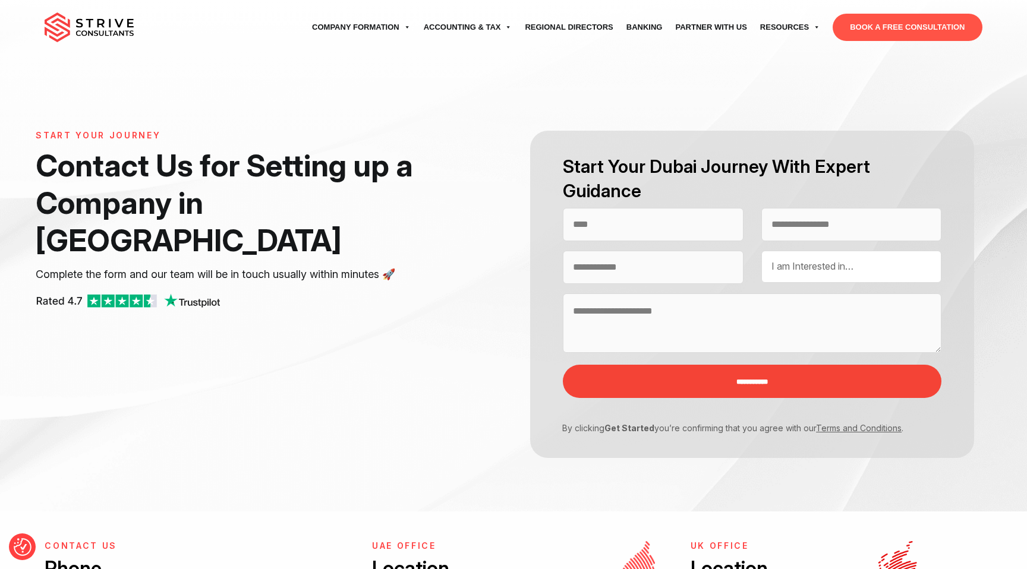
select select "Contact form"
click at [617, 220] on input "Contact form" at bounding box center [653, 224] width 181 height 33
type input "**********"
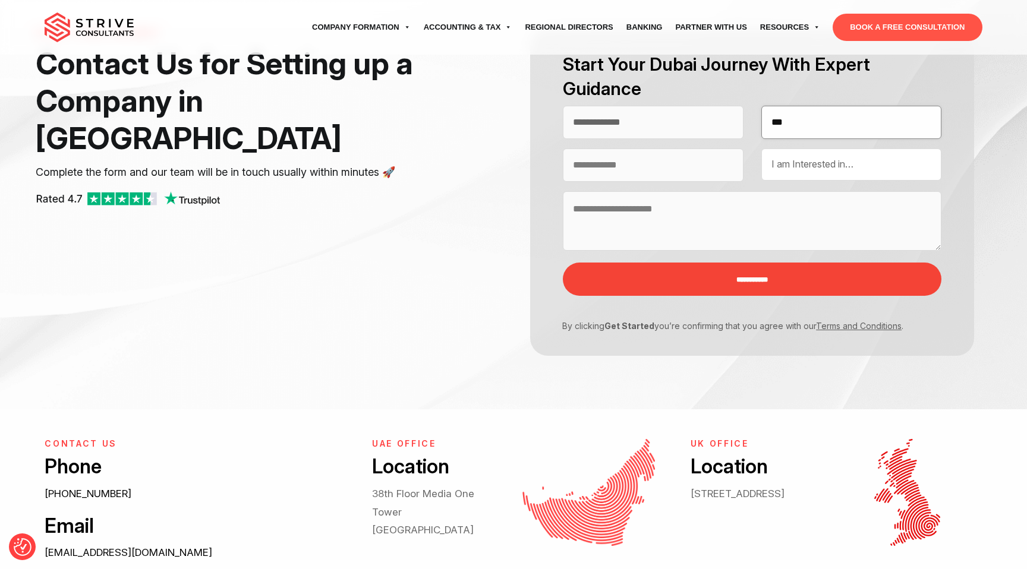
scroll to position [213, 0]
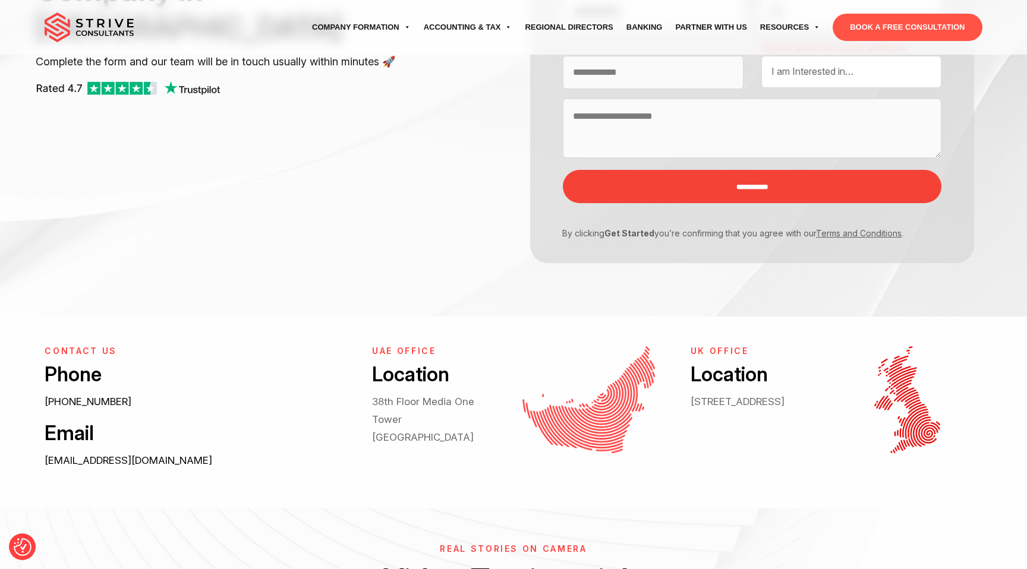
drag, startPoint x: 742, startPoint y: 421, endPoint x: 677, endPoint y: 346, distance: 98.6
click at [677, 346] on div "CONTACT US Phone +971 4 439 6282 Email info@strive.ae UAE OFFICE Location 38th …" at bounding box center [513, 412] width 955 height 133
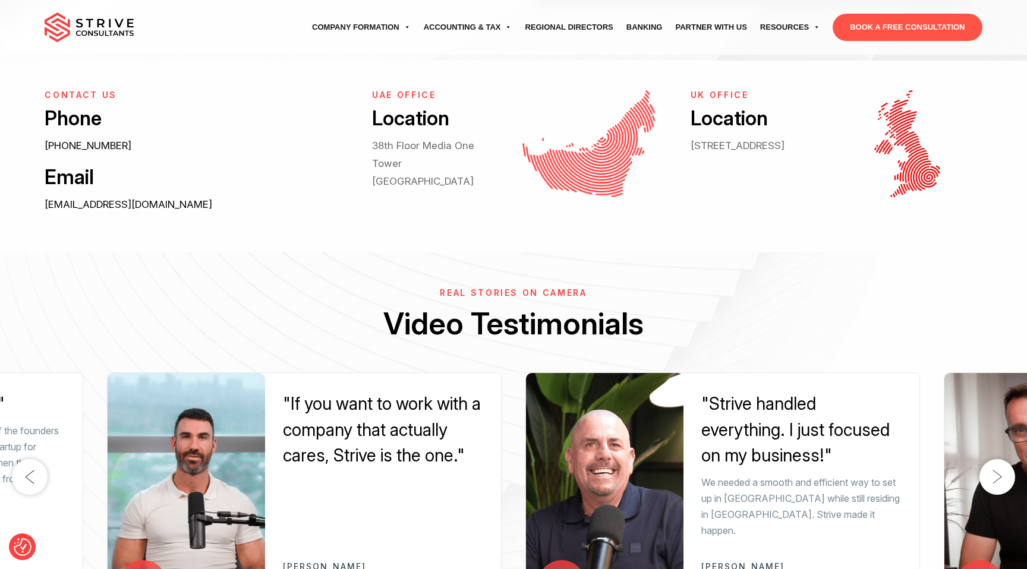
scroll to position [0, 0]
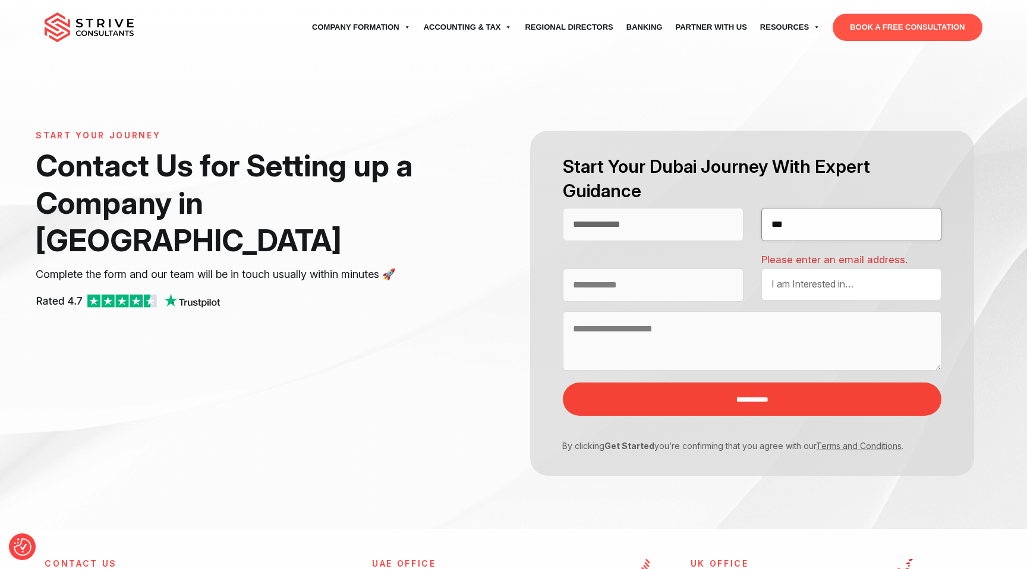
click at [787, 221] on input "***" at bounding box center [851, 224] width 181 height 33
type input "**********"
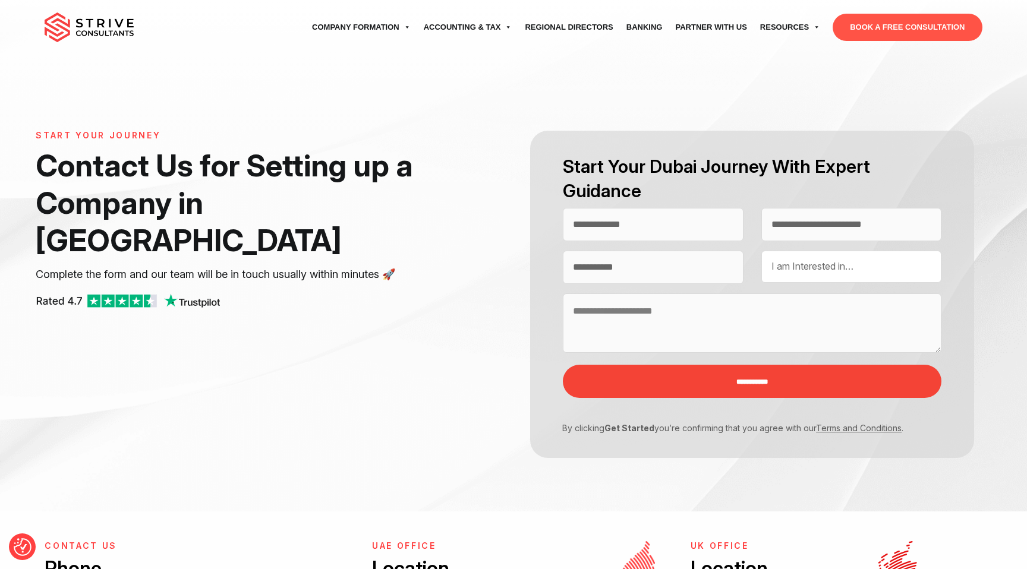
click at [776, 273] on div "I am Interested in… UAE Company Formation UAE Residency & Visa UAE Business Ban…" at bounding box center [851, 267] width 181 height 32
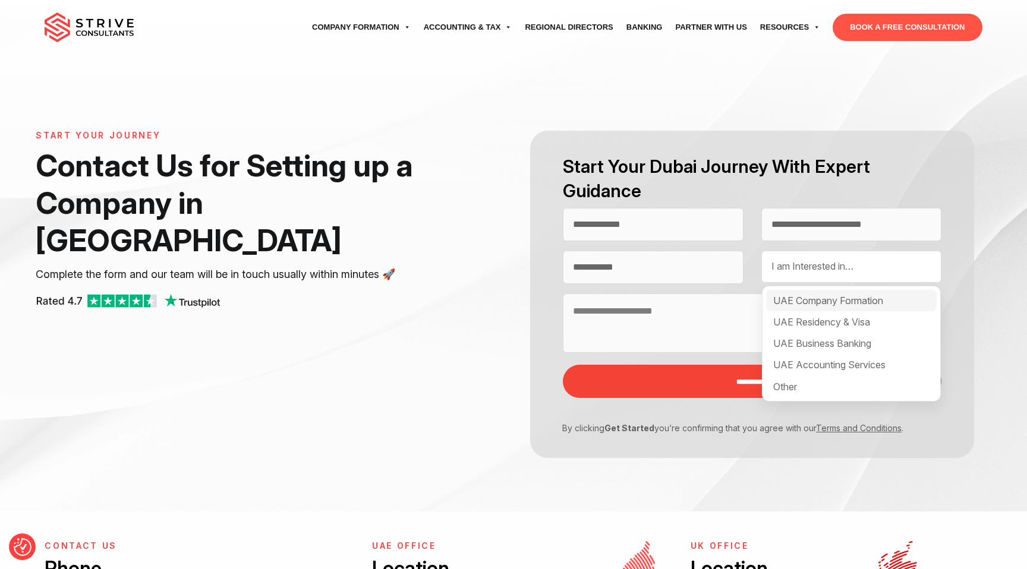
click at [825, 295] on div "UAE Company Formation" at bounding box center [851, 300] width 171 height 21
select select "**********"
click at [738, 312] on textarea "Contact form" at bounding box center [752, 323] width 379 height 59
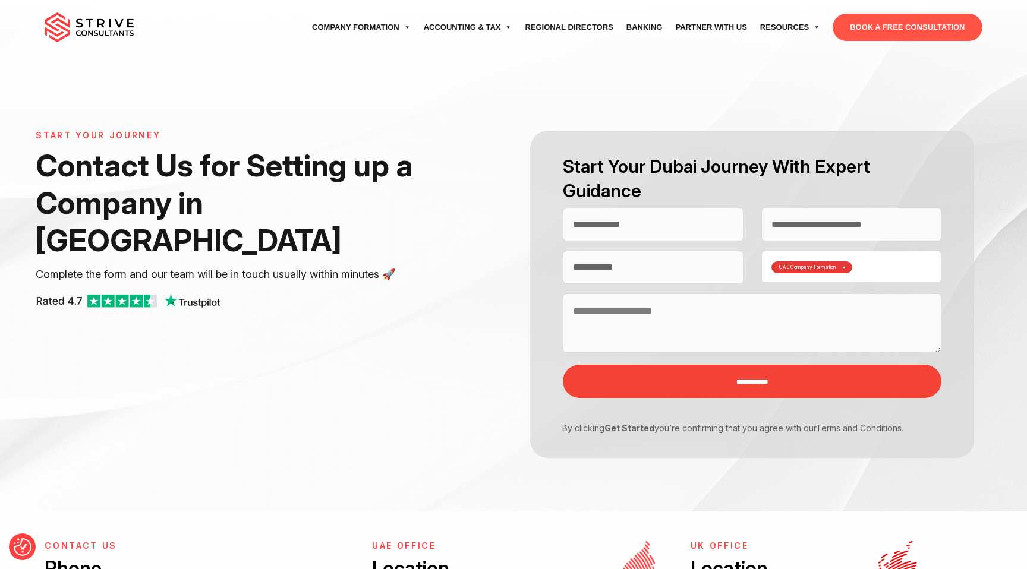
click at [861, 267] on div "UAE Company Formation × UAE Company Formation UAE Residency & Visa UAE Business…" at bounding box center [851, 267] width 181 height 32
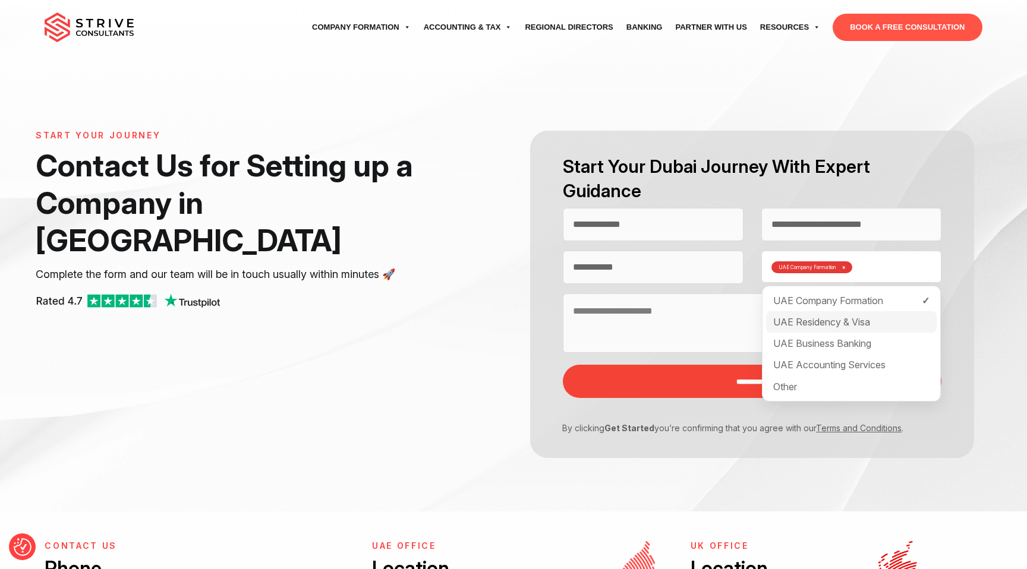
click at [854, 324] on div "UAE Residency & Visa" at bounding box center [851, 321] width 171 height 21
click at [695, 333] on textarea "Contact form" at bounding box center [752, 323] width 379 height 59
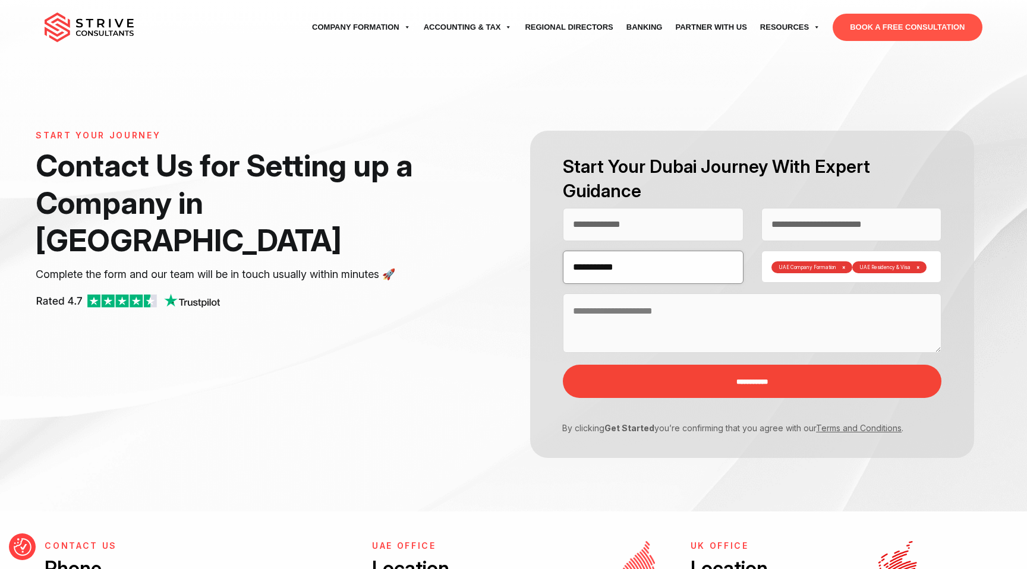
click at [648, 269] on input "**********" at bounding box center [653, 267] width 181 height 33
click at [837, 310] on textarea "Contact form" at bounding box center [752, 323] width 379 height 59
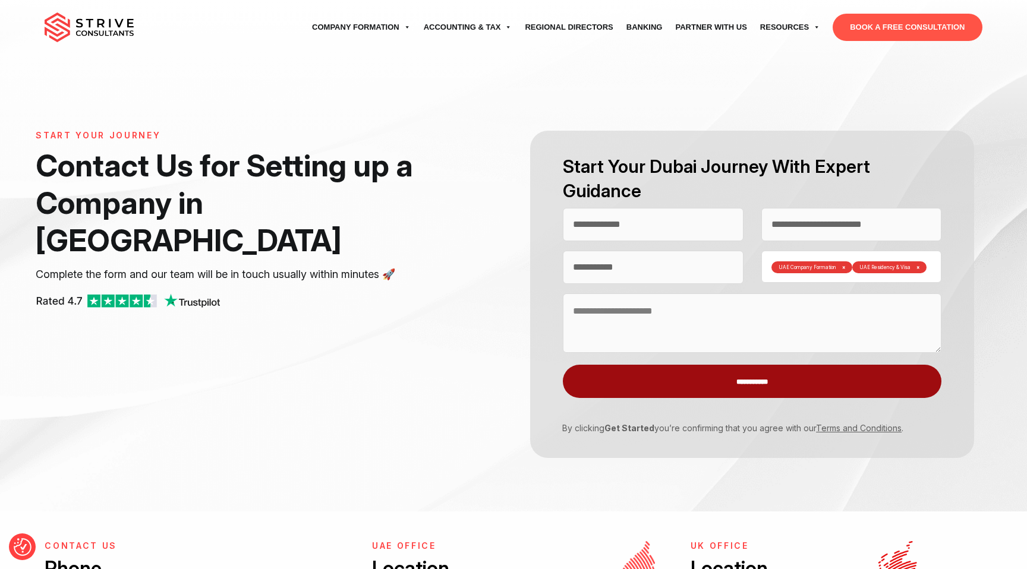
click at [787, 373] on input "**********" at bounding box center [752, 381] width 379 height 33
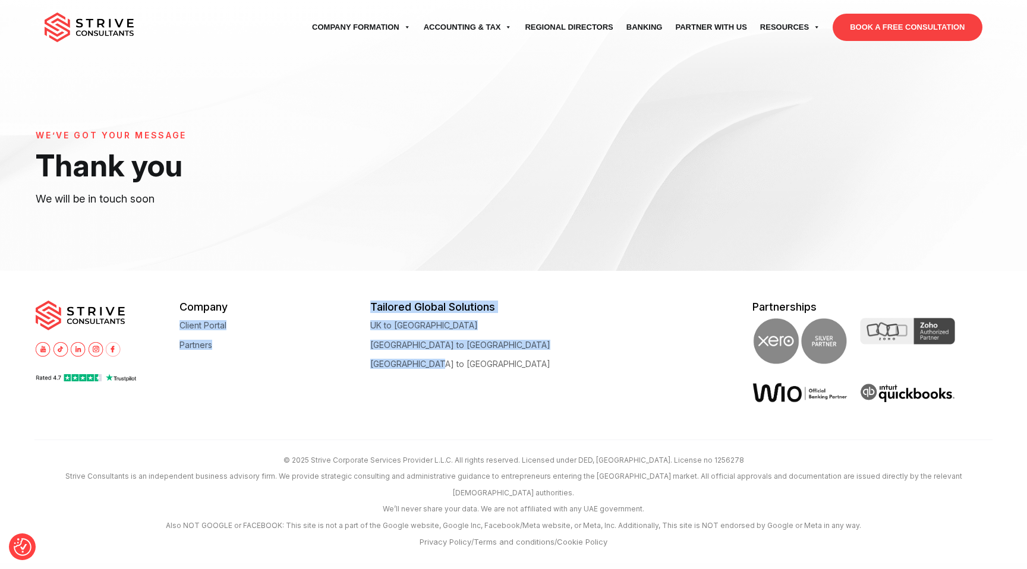
drag, startPoint x: 472, startPoint y: 394, endPoint x: 323, endPoint y: 302, distance: 175.0
click at [323, 302] on div "Company Client Portal Partners Tailored Global Solutions [GEOGRAPHIC_DATA] to […" at bounding box center [513, 361] width 955 height 121
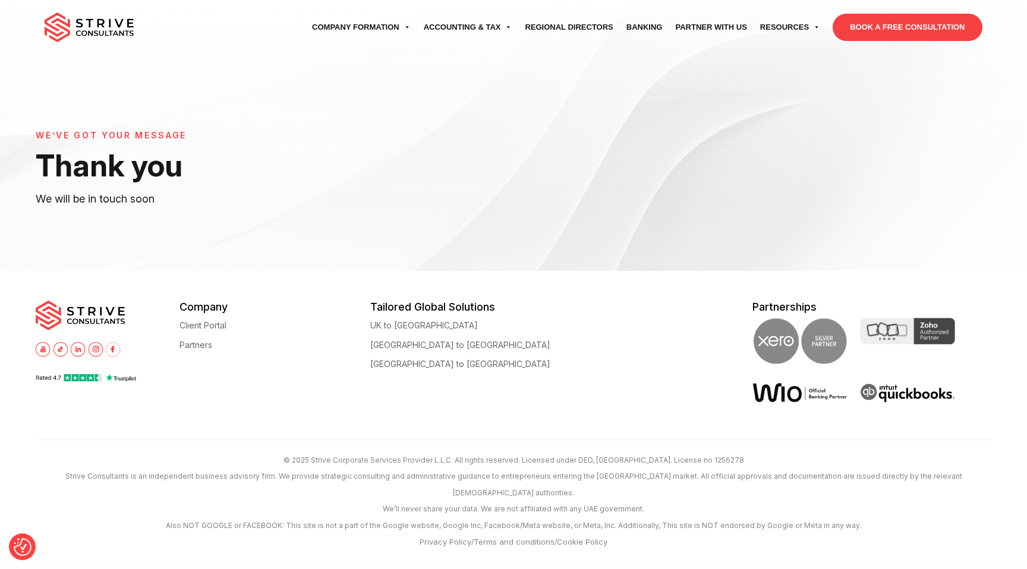
drag, startPoint x: 978, startPoint y: 424, endPoint x: 987, endPoint y: 420, distance: 10.1
click at [987, 420] on footer "Company Client Portal Partners Tailored Global Solutions UK to Dubai Australia …" at bounding box center [513, 417] width 1027 height 292
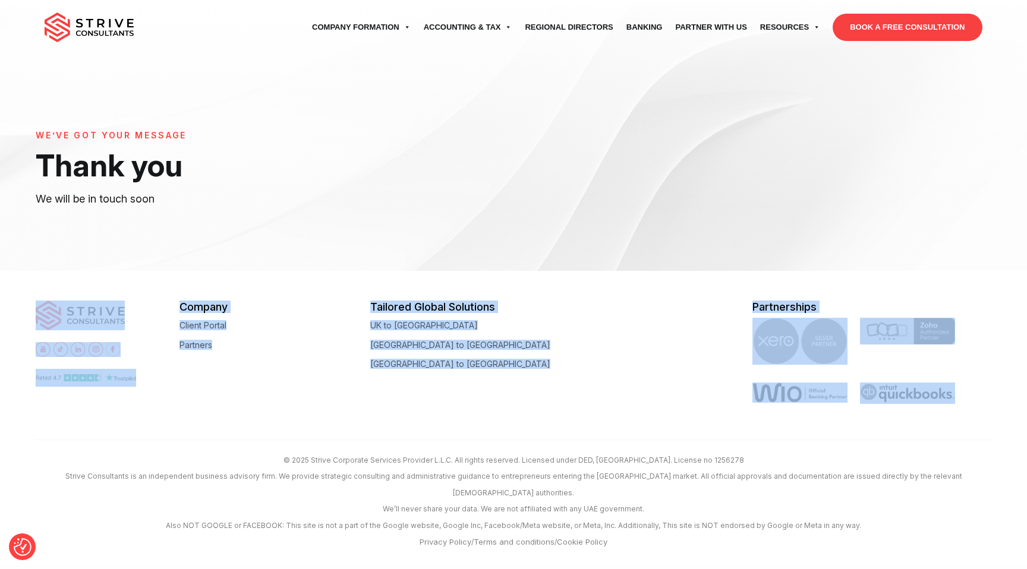
drag, startPoint x: 997, startPoint y: 421, endPoint x: 27, endPoint y: 276, distance: 980.2
click at [27, 276] on footer "Company Client Portal Partners Tailored Global Solutions UK to Dubai Australia …" at bounding box center [513, 417] width 1027 height 292
drag, startPoint x: 12, startPoint y: 275, endPoint x: 972, endPoint y: 423, distance: 970.4
click at [972, 423] on footer "Company Client Portal Partners Tailored Global Solutions UK to Dubai Australia …" at bounding box center [513, 417] width 1027 height 292
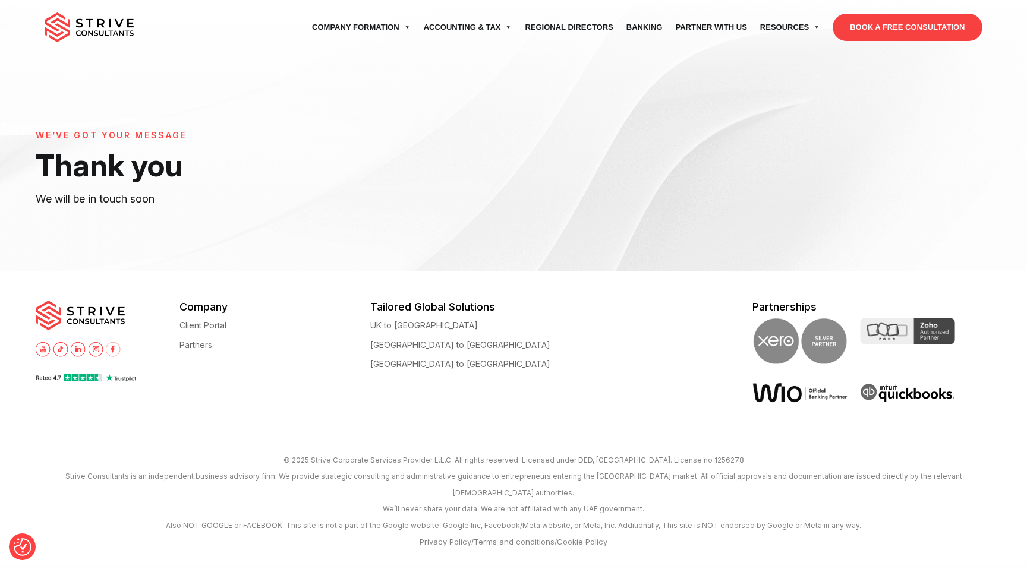
click at [972, 423] on footer "Company Client Portal Partners Tailored Global Solutions UK to Dubai Australia …" at bounding box center [513, 417] width 1027 height 292
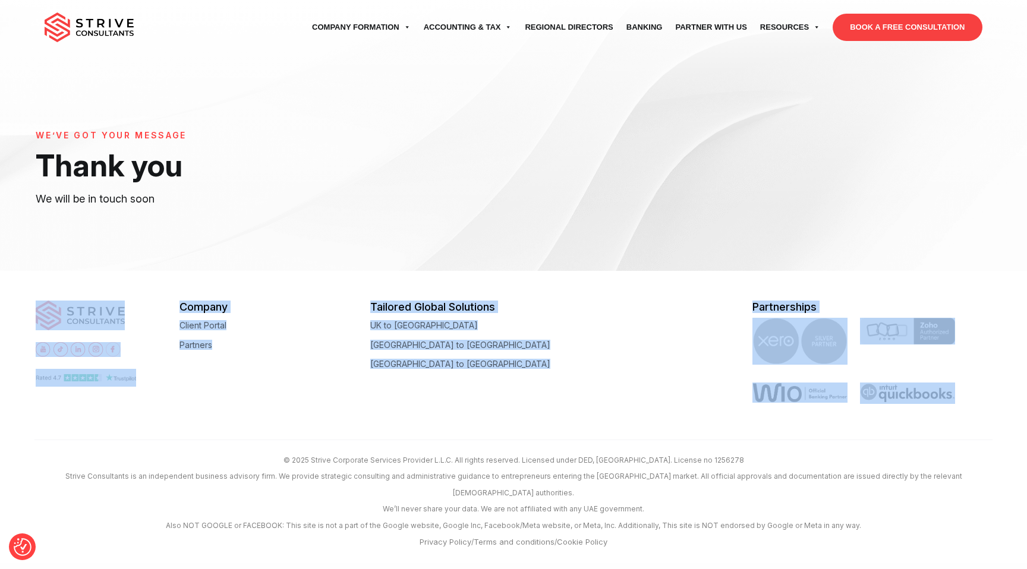
drag, startPoint x: 996, startPoint y: 418, endPoint x: 12, endPoint y: 281, distance: 993.8
click at [12, 281] on footer "Company Client Portal Partners Tailored Global Solutions UK to Dubai Australia …" at bounding box center [513, 417] width 1027 height 292
drag, startPoint x: 21, startPoint y: 271, endPoint x: 991, endPoint y: 423, distance: 982.2
click at [991, 423] on footer "Company Client Portal Partners Tailored Global Solutions UK to Dubai Australia …" at bounding box center [513, 417] width 1027 height 292
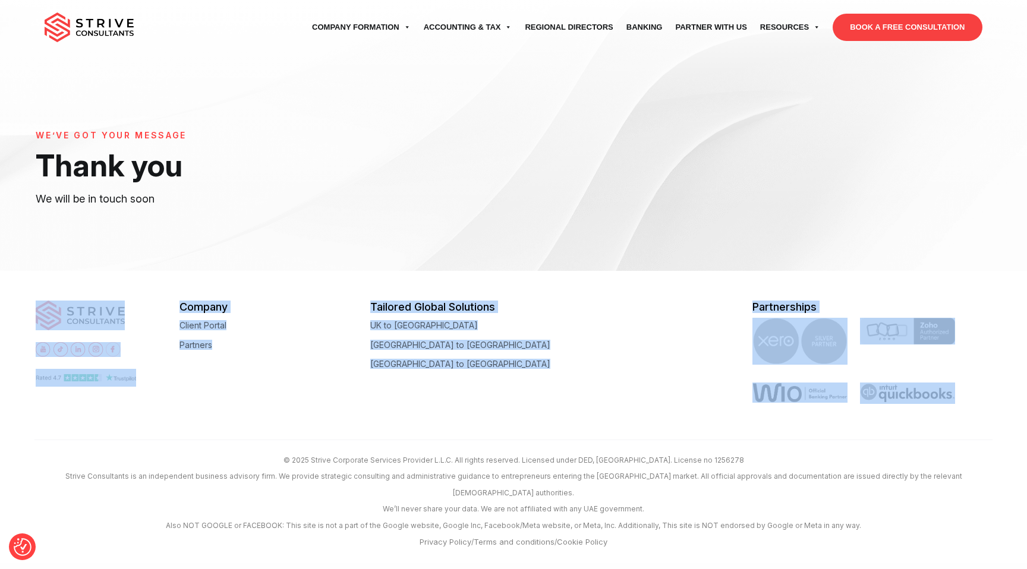
click at [991, 423] on footer "Company Client Portal Partners Tailored Global Solutions UK to Dubai Australia …" at bounding box center [513, 417] width 1027 height 292
drag, startPoint x: 991, startPoint y: 423, endPoint x: 30, endPoint y: 90, distance: 1017.3
click at [30, 90] on div "ENQUIRE Company Formation Mainland company Holding Company Free zone company Fo…" at bounding box center [513, 281] width 1027 height 563
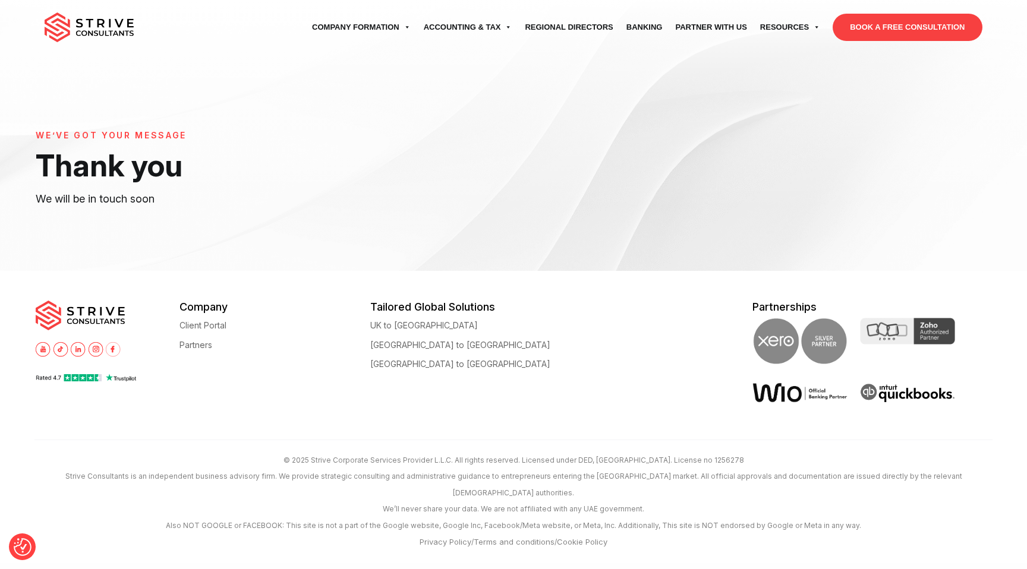
click at [30, 90] on div "WE’VE GOT YOUR MESSAGE Thank you We will be in touch soon" at bounding box center [513, 135] width 1027 height 271
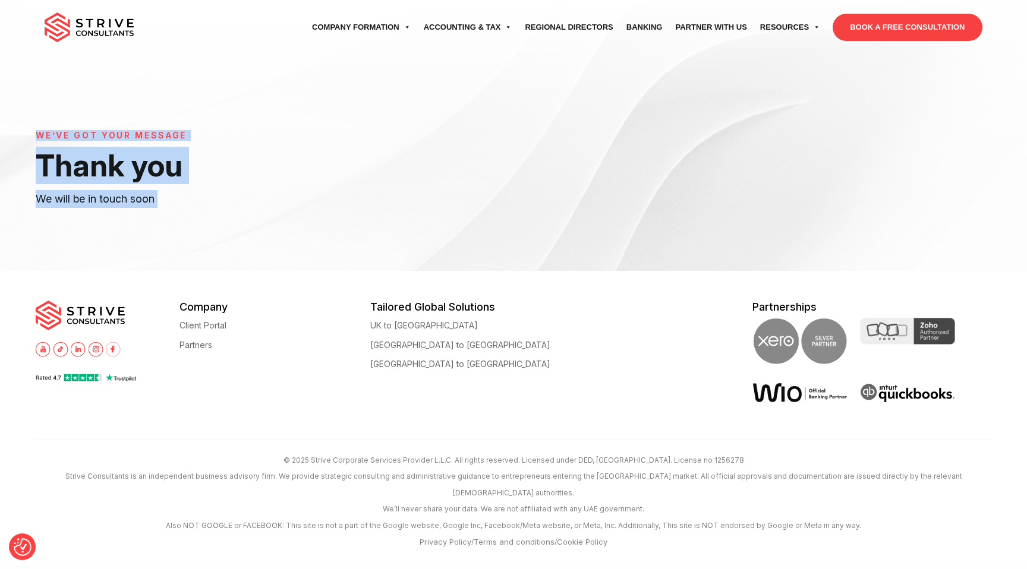
drag, startPoint x: 27, startPoint y: 92, endPoint x: 39, endPoint y: 135, distance: 45.0
click at [39, 135] on div "WE’VE GOT YOUR MESSAGE Thank you We will be in touch soon" at bounding box center [513, 135] width 1027 height 271
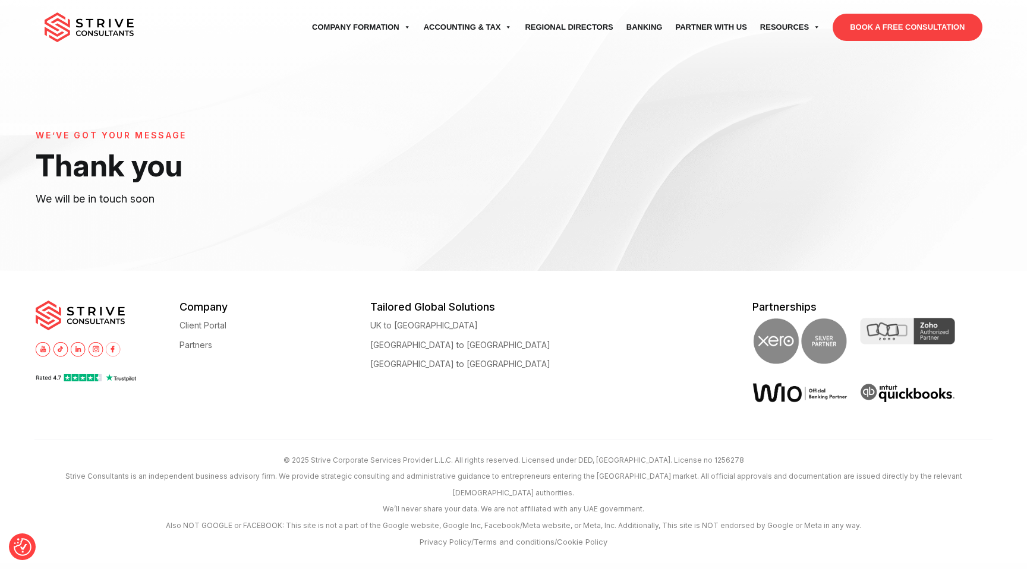
click at [41, 79] on div "WE’VE GOT YOUR MESSAGE Thank you We will be in touch soon" at bounding box center [513, 135] width 1027 height 271
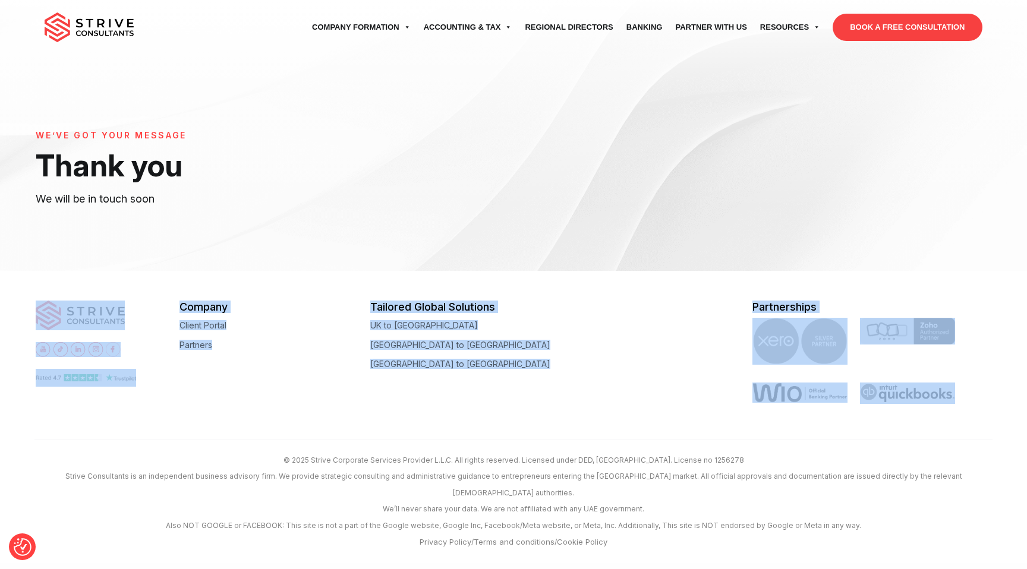
drag, startPoint x: 34, startPoint y: 77, endPoint x: 999, endPoint y: 391, distance: 1014.3
click at [999, 391] on div "ENQUIRE Company Formation Mainland company Holding Company Free zone company Fo…" at bounding box center [513, 281] width 1027 height 563
click at [998, 418] on footer "Company Client Portal Partners Tailored Global Solutions UK to Dubai Australia …" at bounding box center [513, 417] width 1027 height 292
